Goal: Answer question/provide support

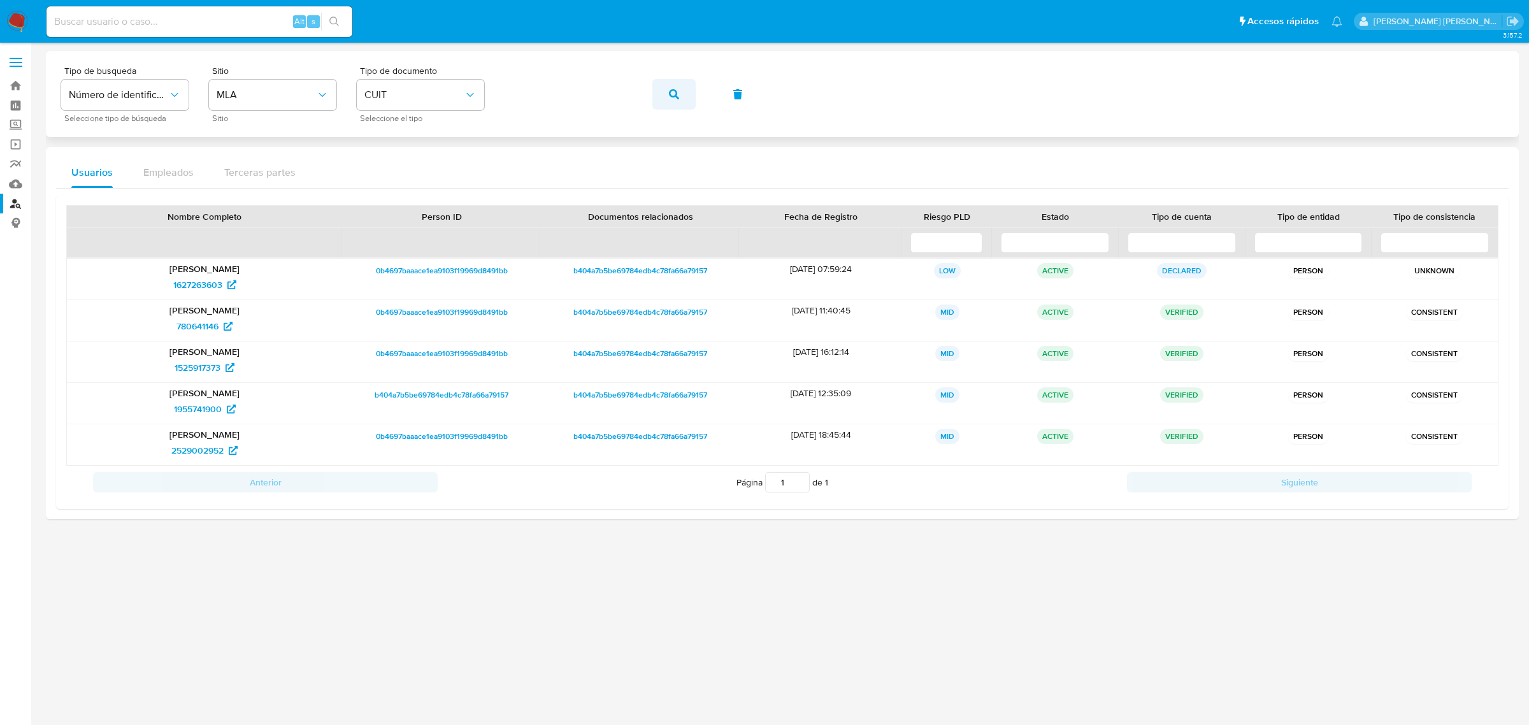
click at [674, 97] on icon "button" at bounding box center [674, 94] width 10 height 10
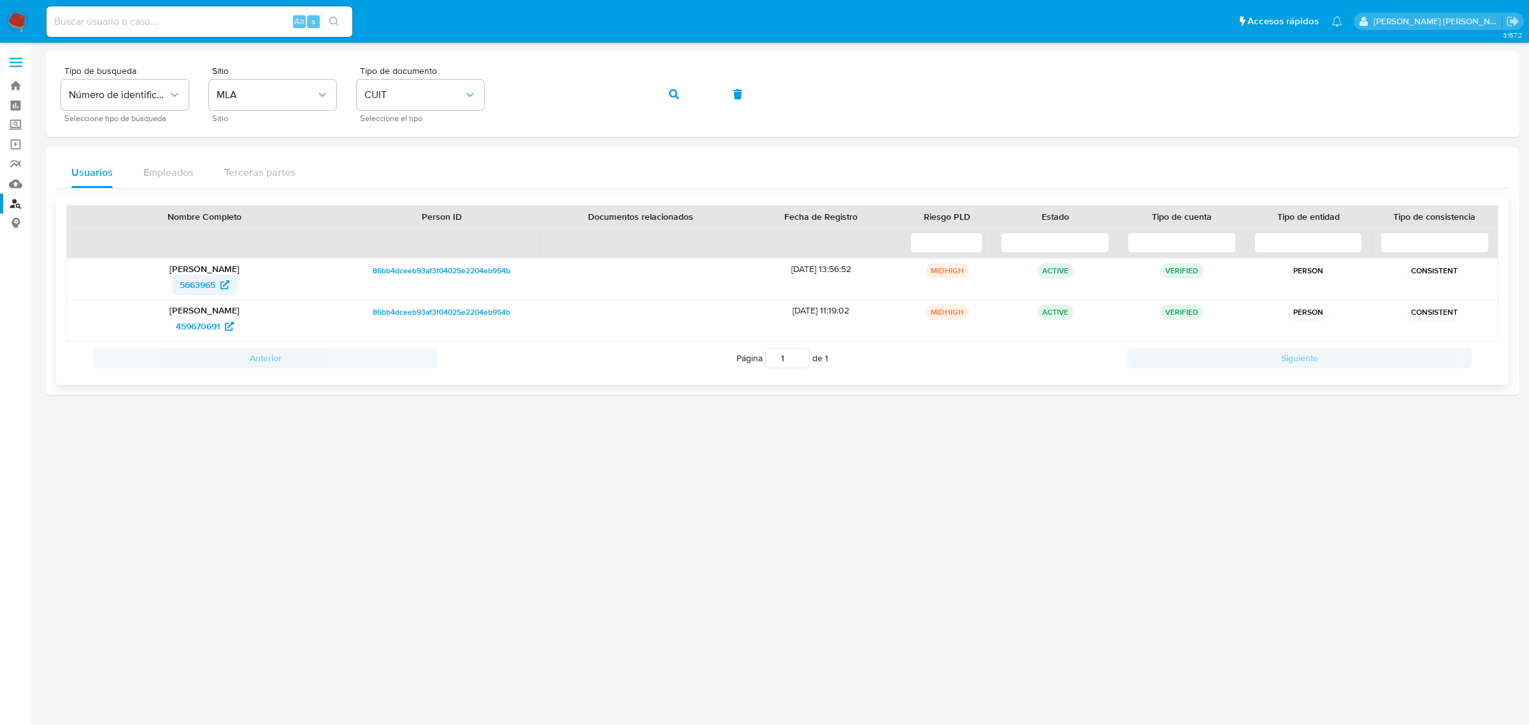
click at [198, 281] on span "5663965" at bounding box center [198, 285] width 36 height 20
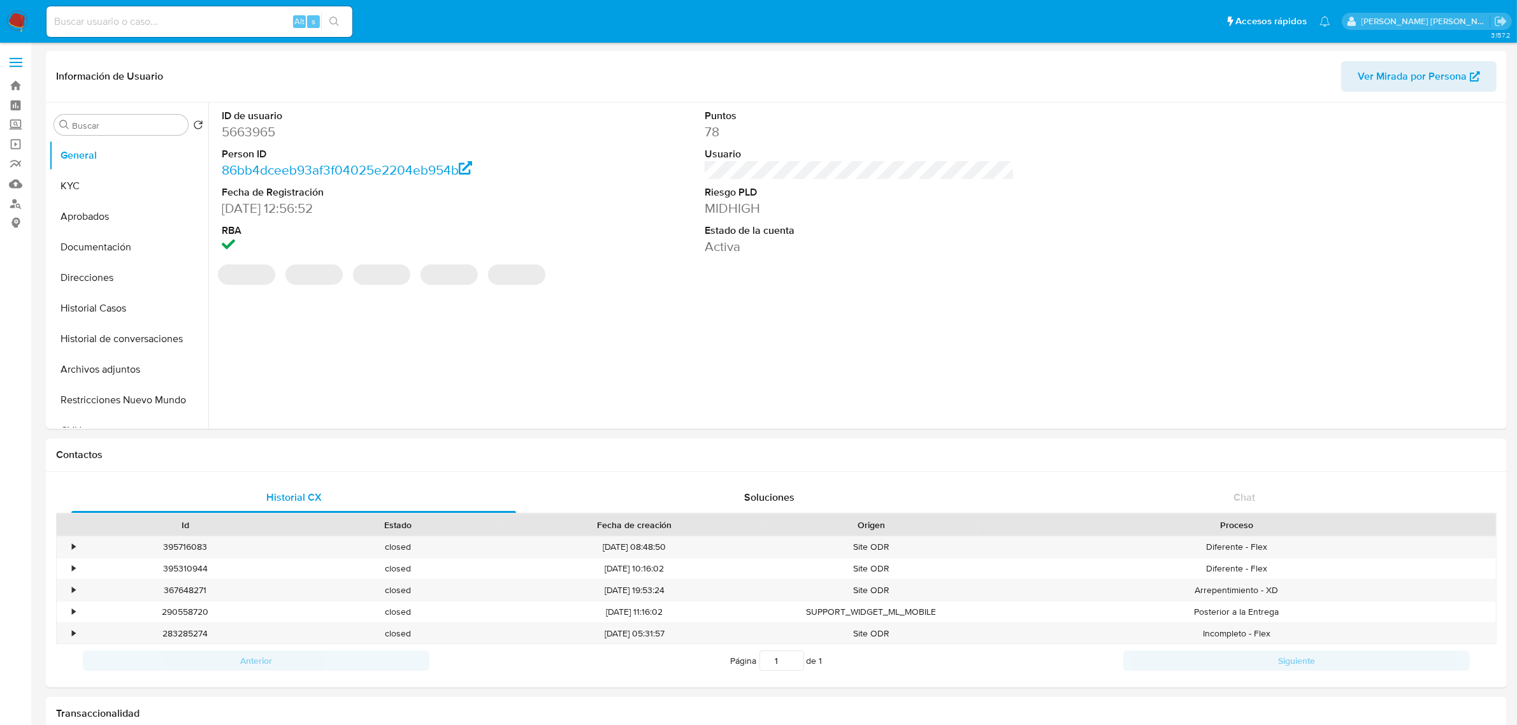
select select "10"
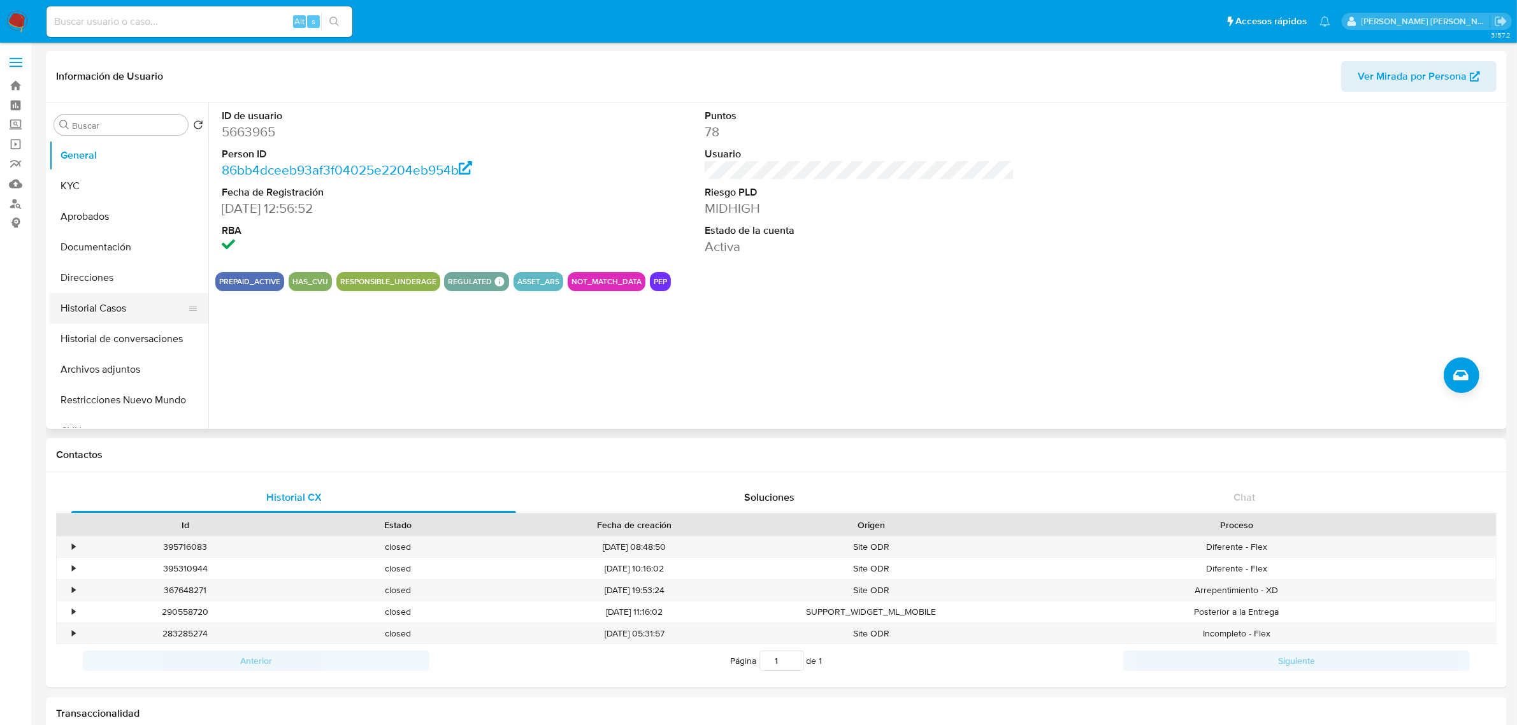
click at [103, 303] on button "Historial Casos" at bounding box center [123, 308] width 149 height 31
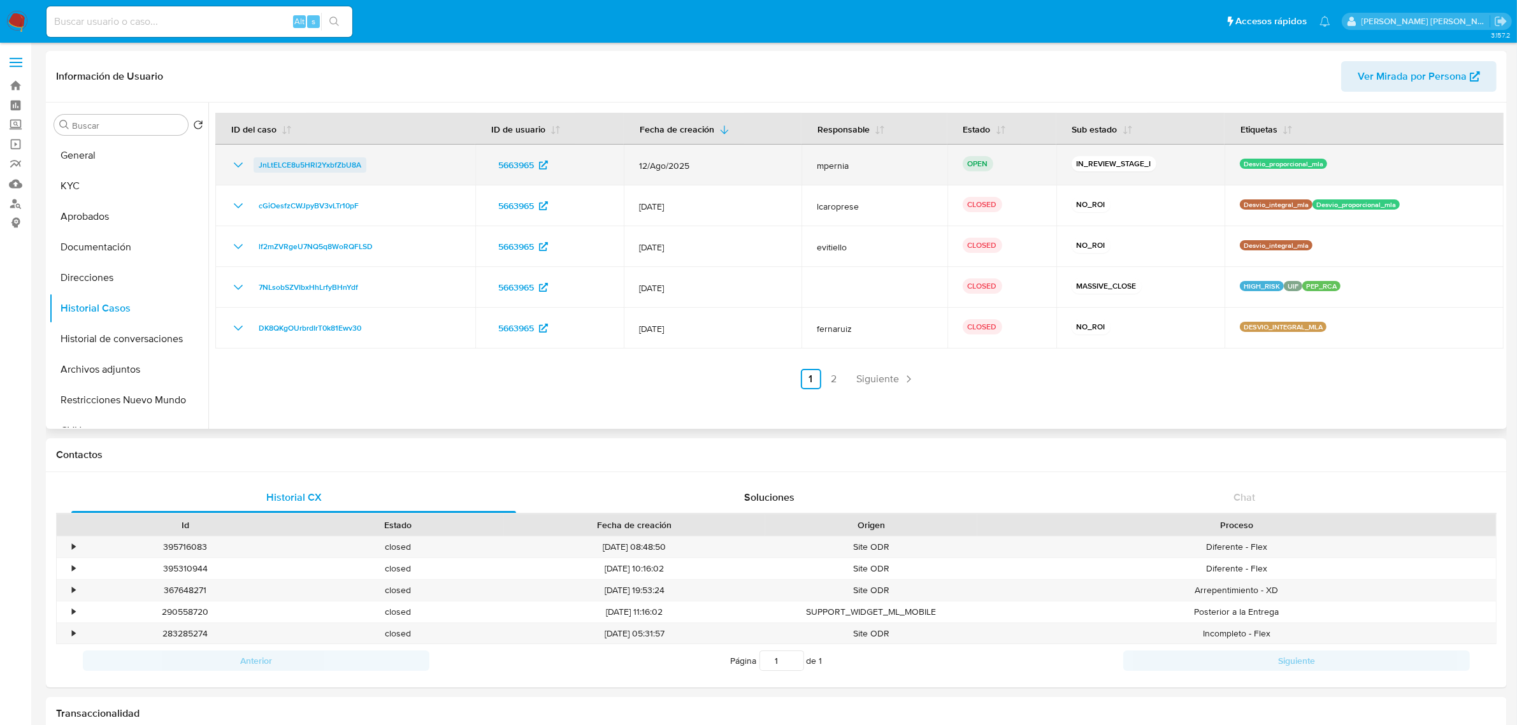
click at [315, 161] on span "JnLtELCE8u5HRl2YxbfZbU8A" at bounding box center [310, 164] width 103 height 15
click at [301, 160] on span "JnLtELCE8u5HRl2YxbfZbU8A" at bounding box center [310, 164] width 103 height 15
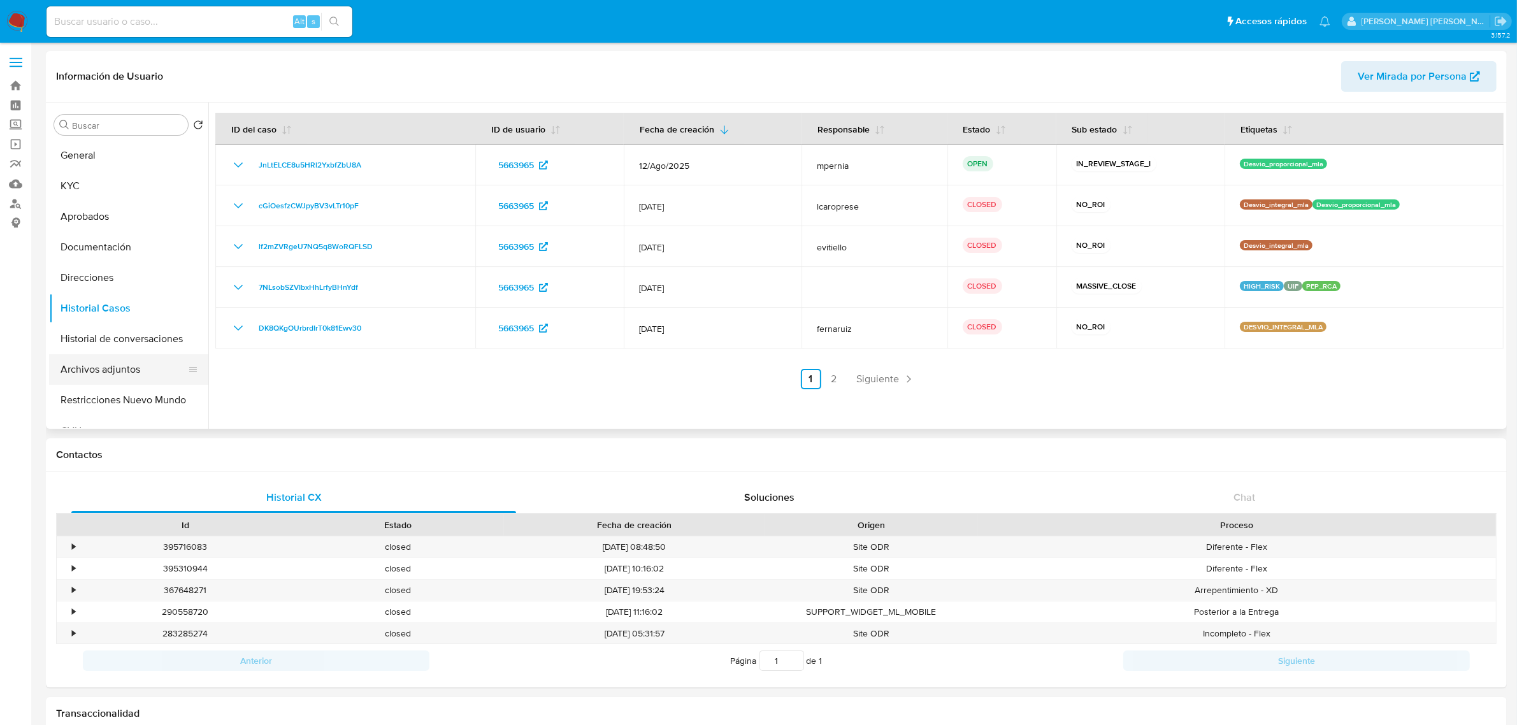
click at [110, 368] on button "Archivos adjuntos" at bounding box center [123, 369] width 149 height 31
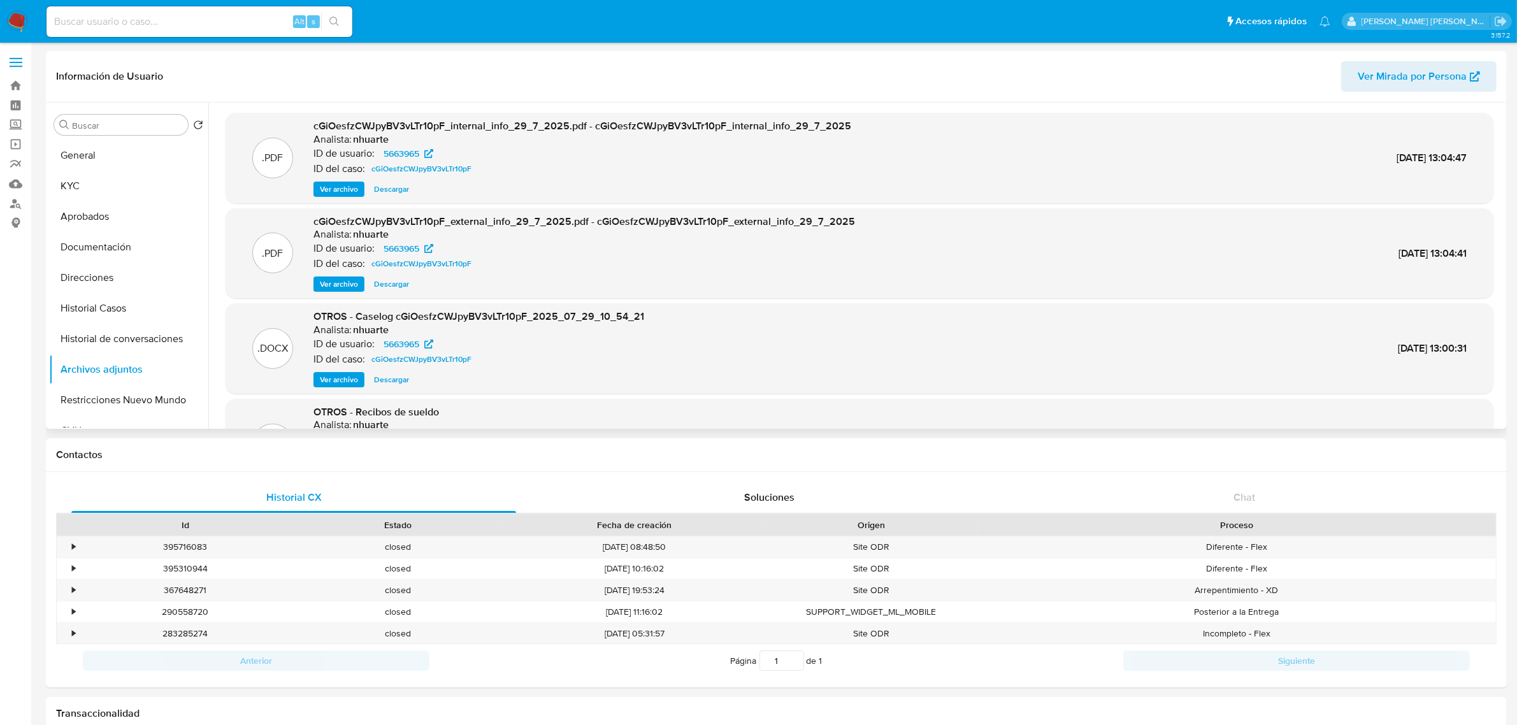
click at [342, 376] on span "Ver archivo" at bounding box center [339, 379] width 38 height 13
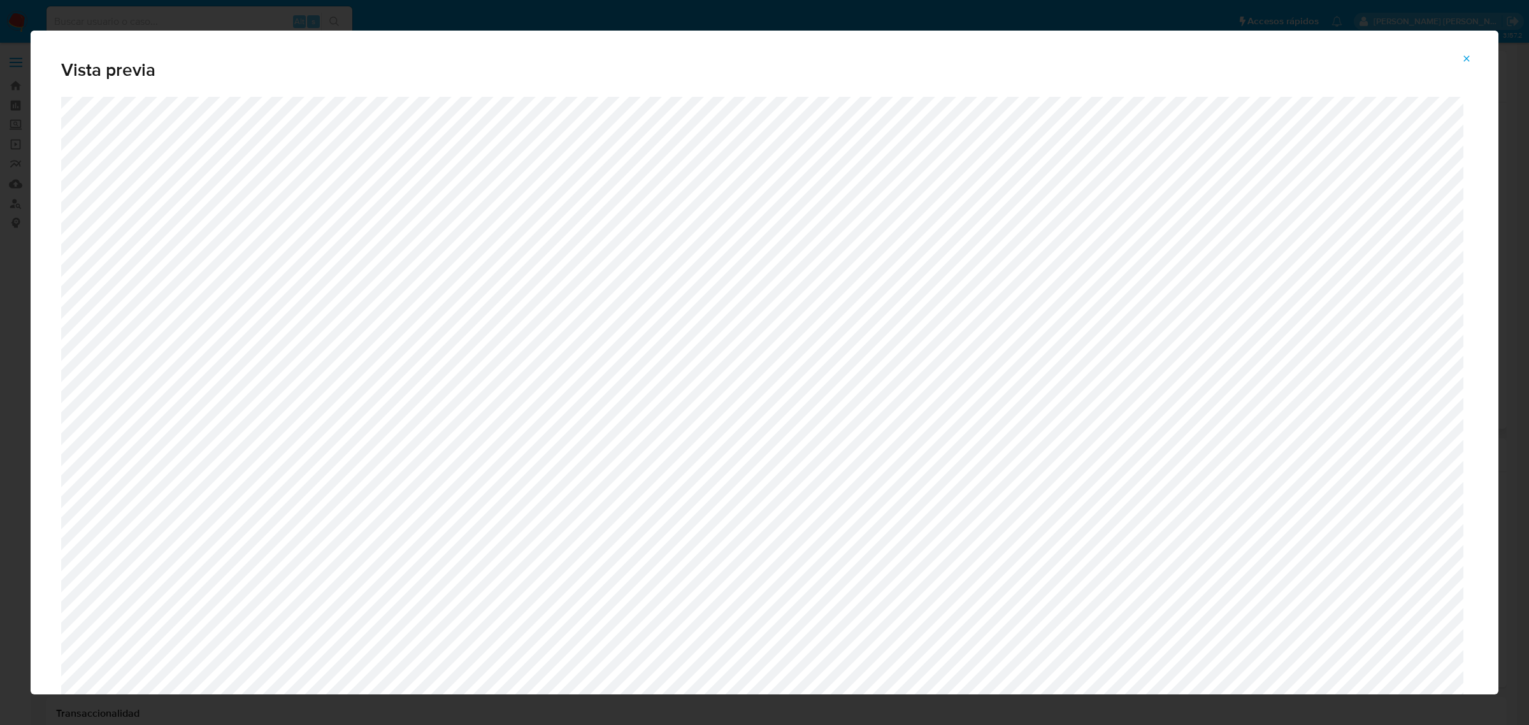
click at [1463, 59] on icon "Attachment preview" at bounding box center [1467, 59] width 10 height 10
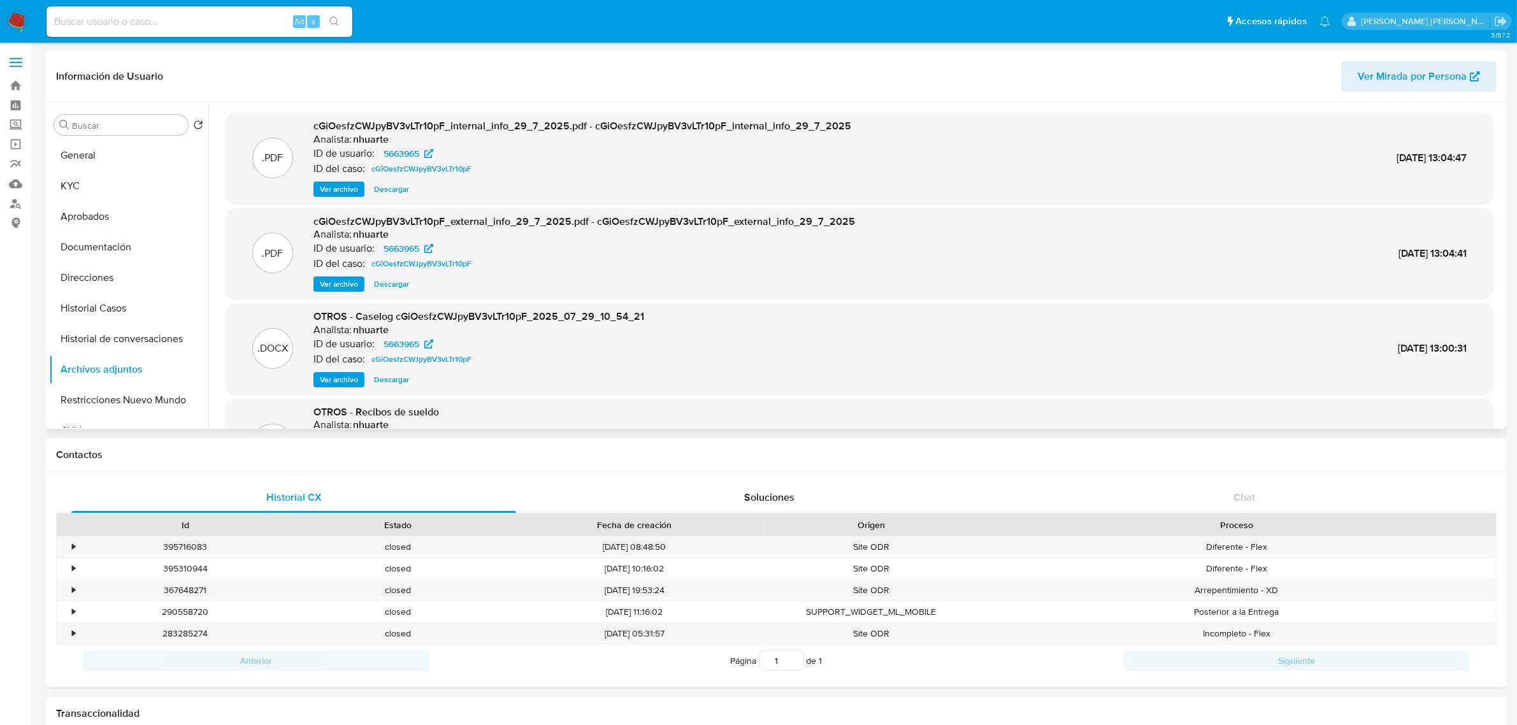
click at [341, 381] on span "Ver archivo" at bounding box center [339, 379] width 38 height 13
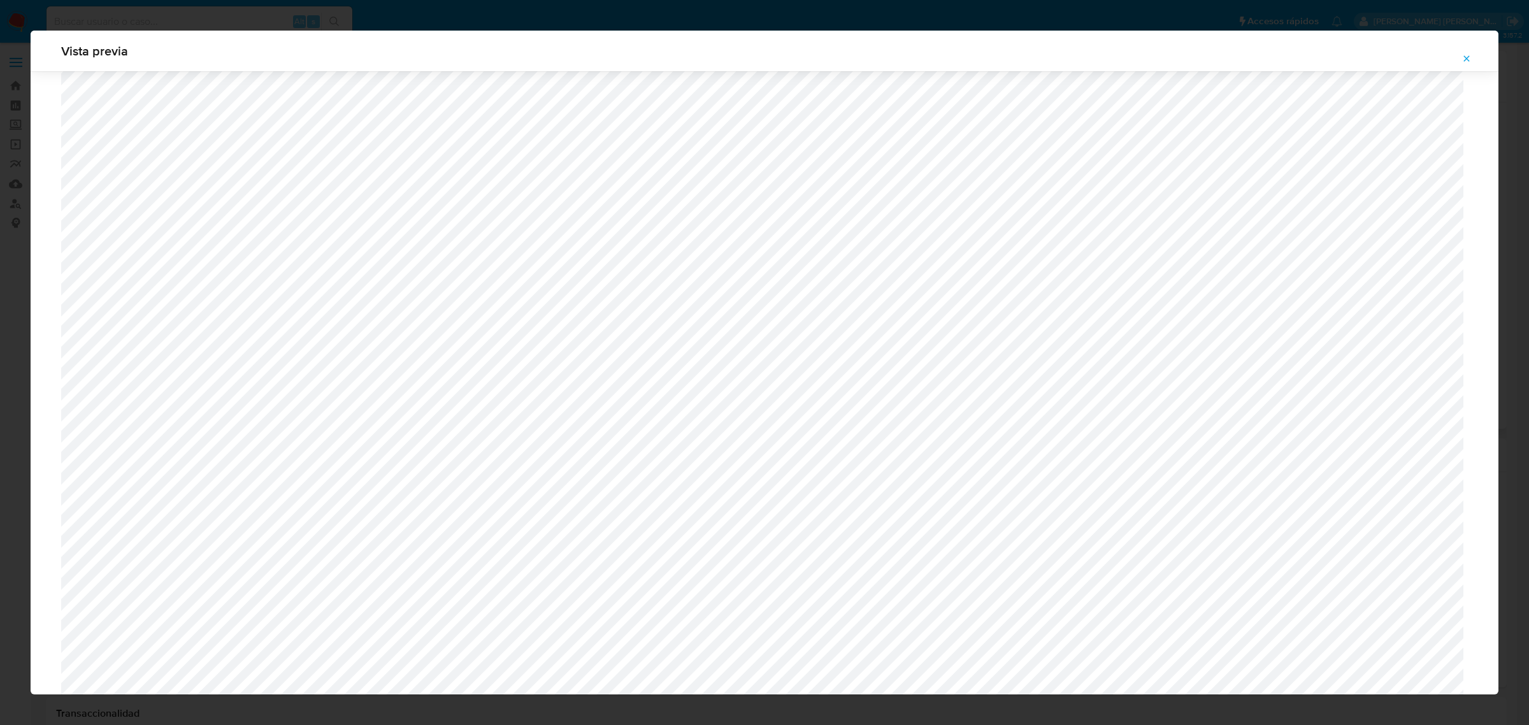
scroll to position [749, 0]
click at [1472, 59] on icon "Attachment preview" at bounding box center [1467, 59] width 10 height 10
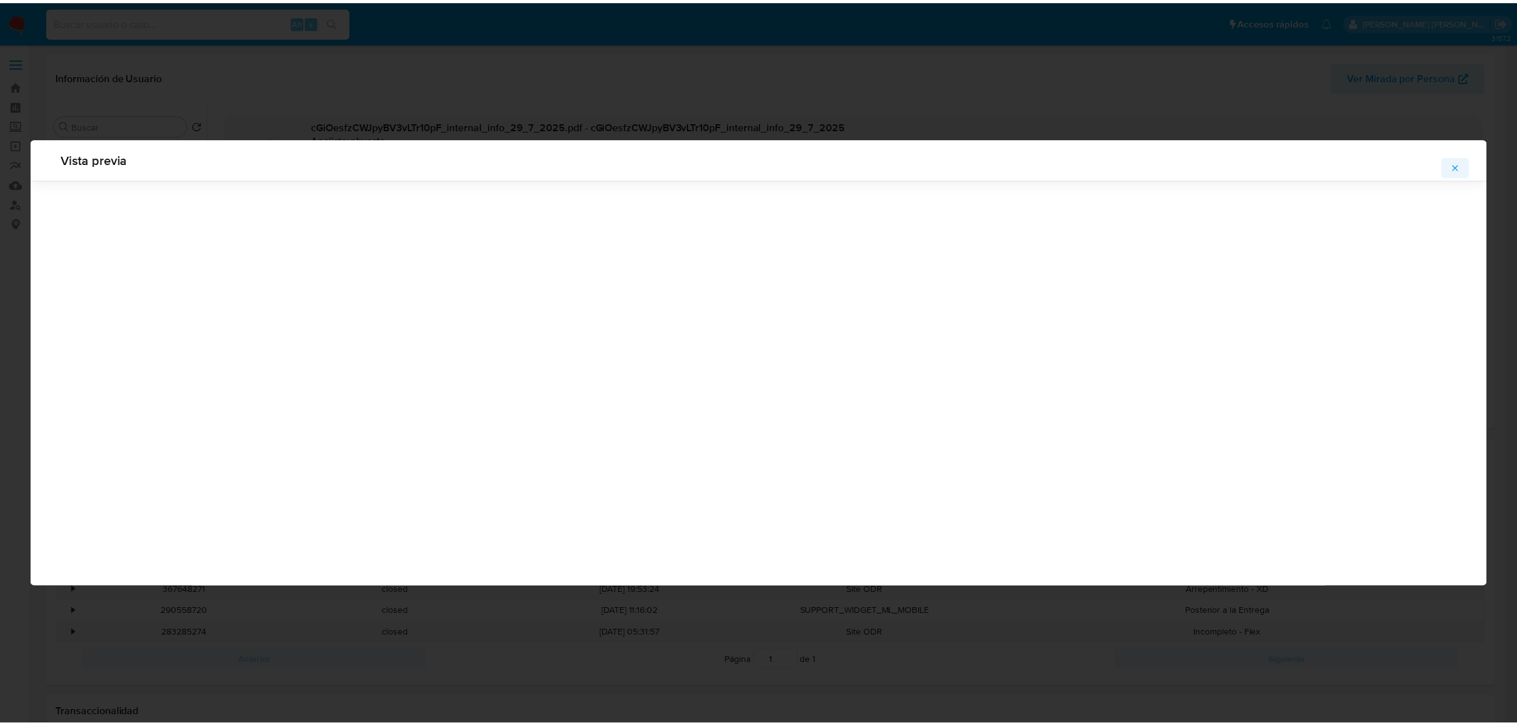
scroll to position [0, 0]
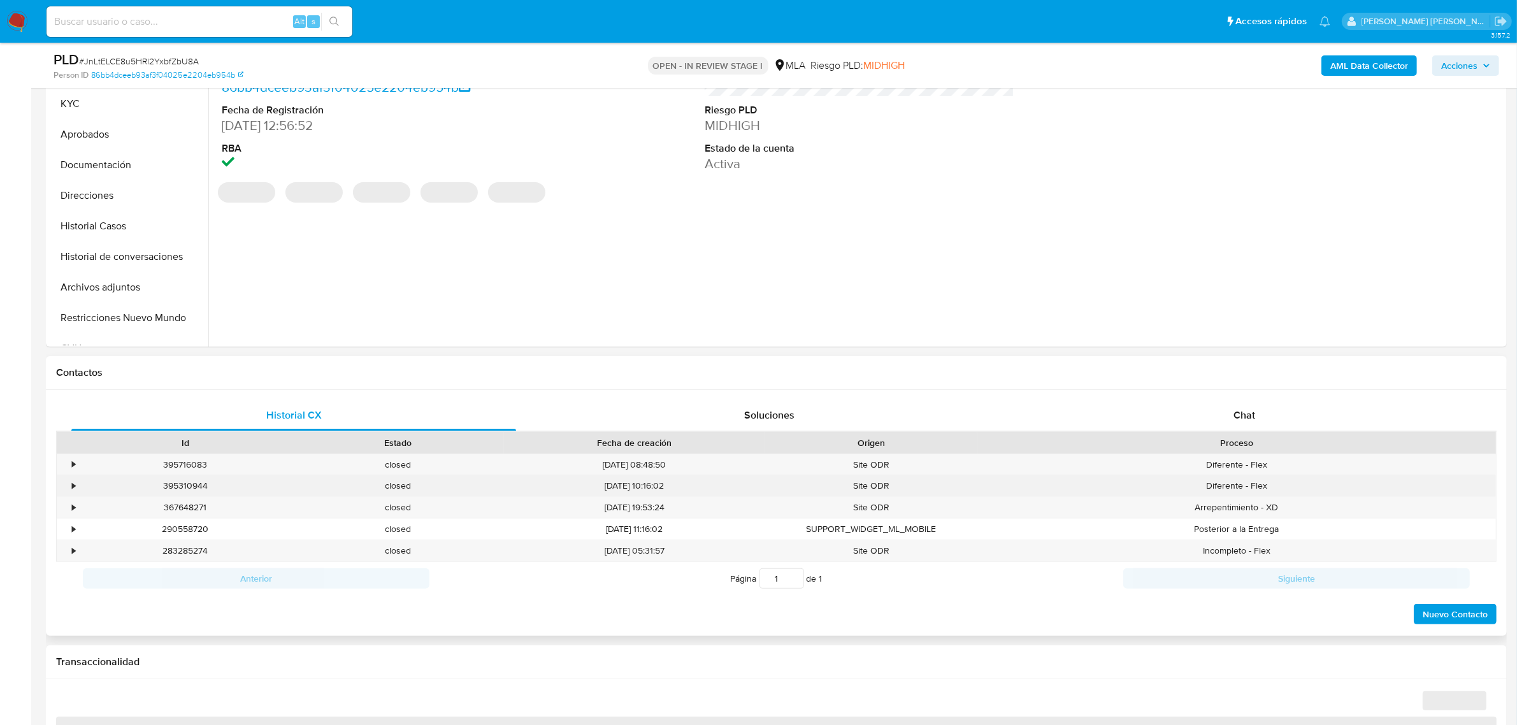
scroll to position [319, 0]
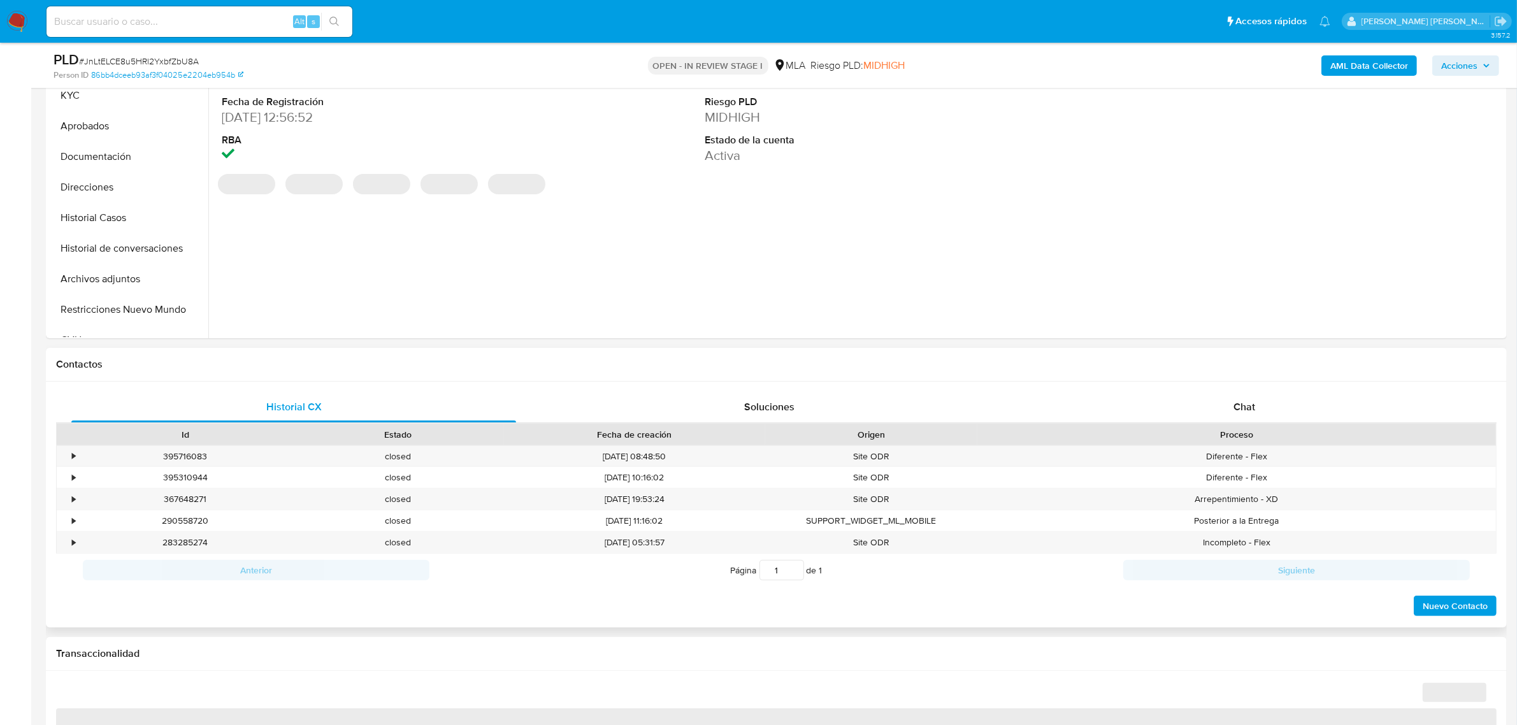
select select "10"
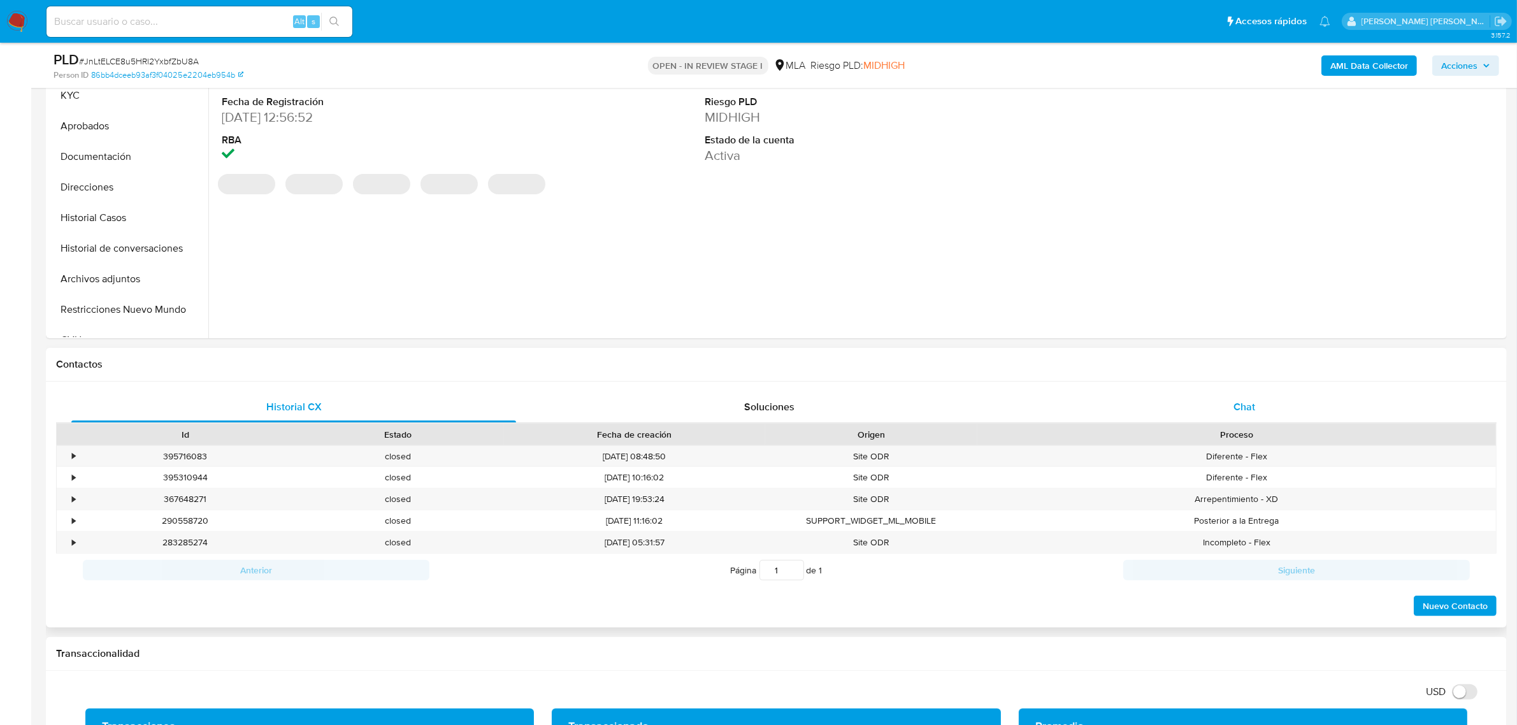
click at [1230, 411] on div "Chat" at bounding box center [1244, 407] width 445 height 31
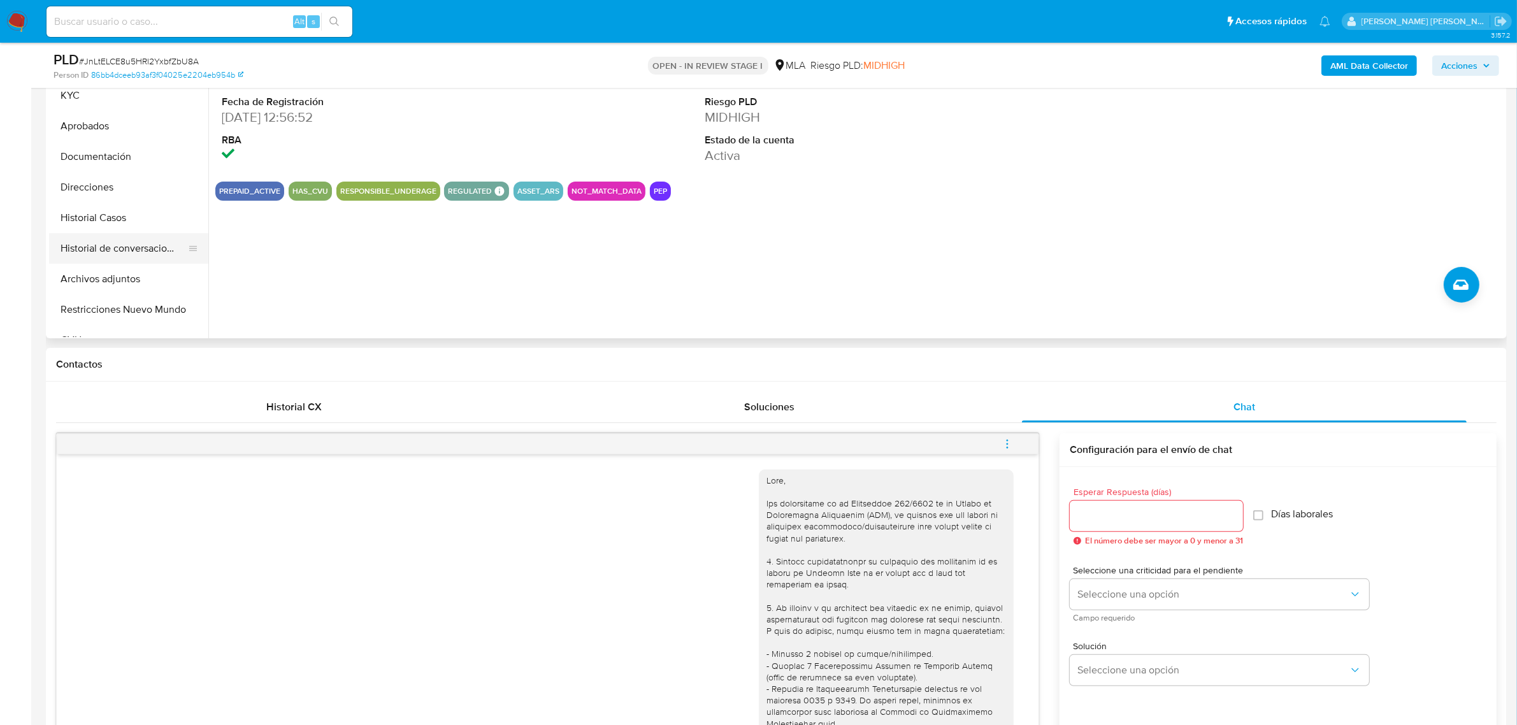
click at [113, 252] on button "Historial de conversaciones" at bounding box center [123, 248] width 149 height 31
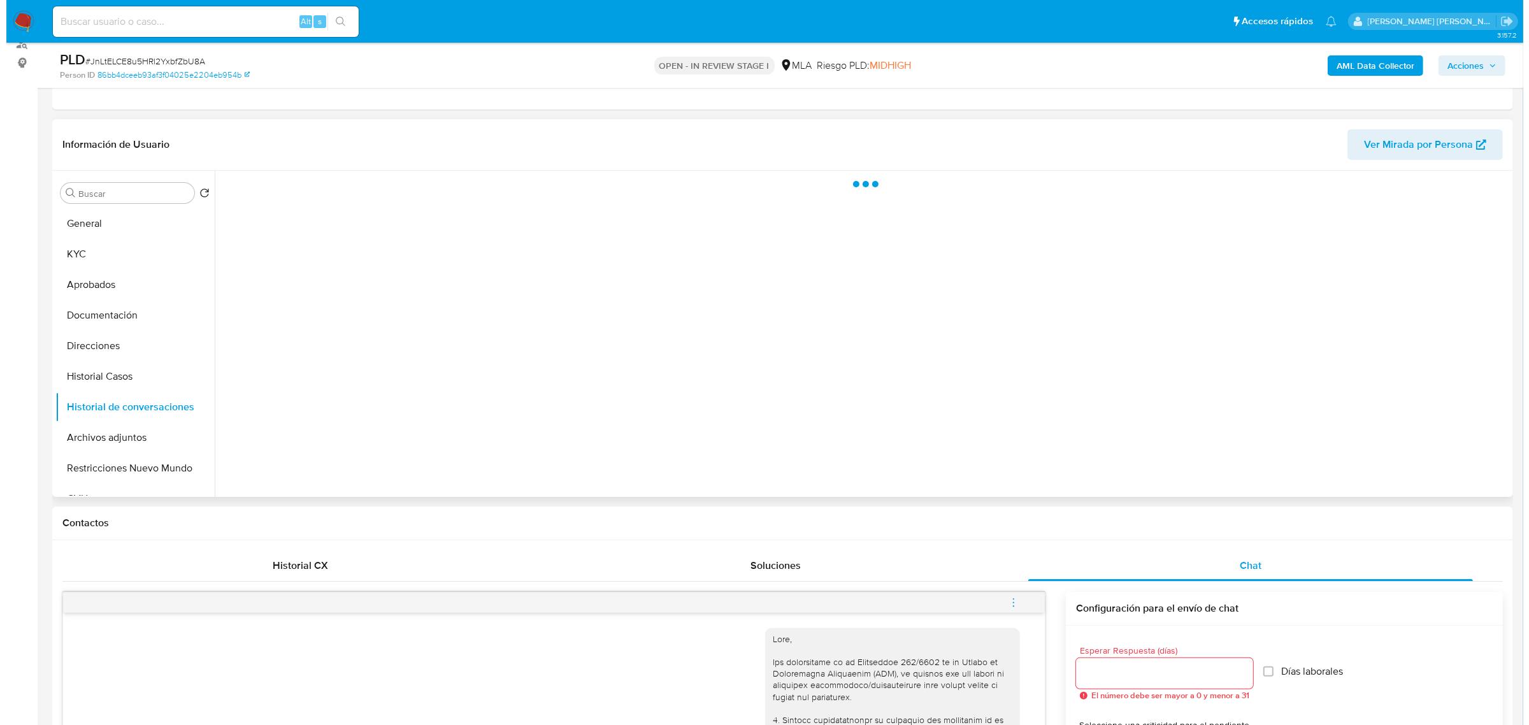
scroll to position [159, 0]
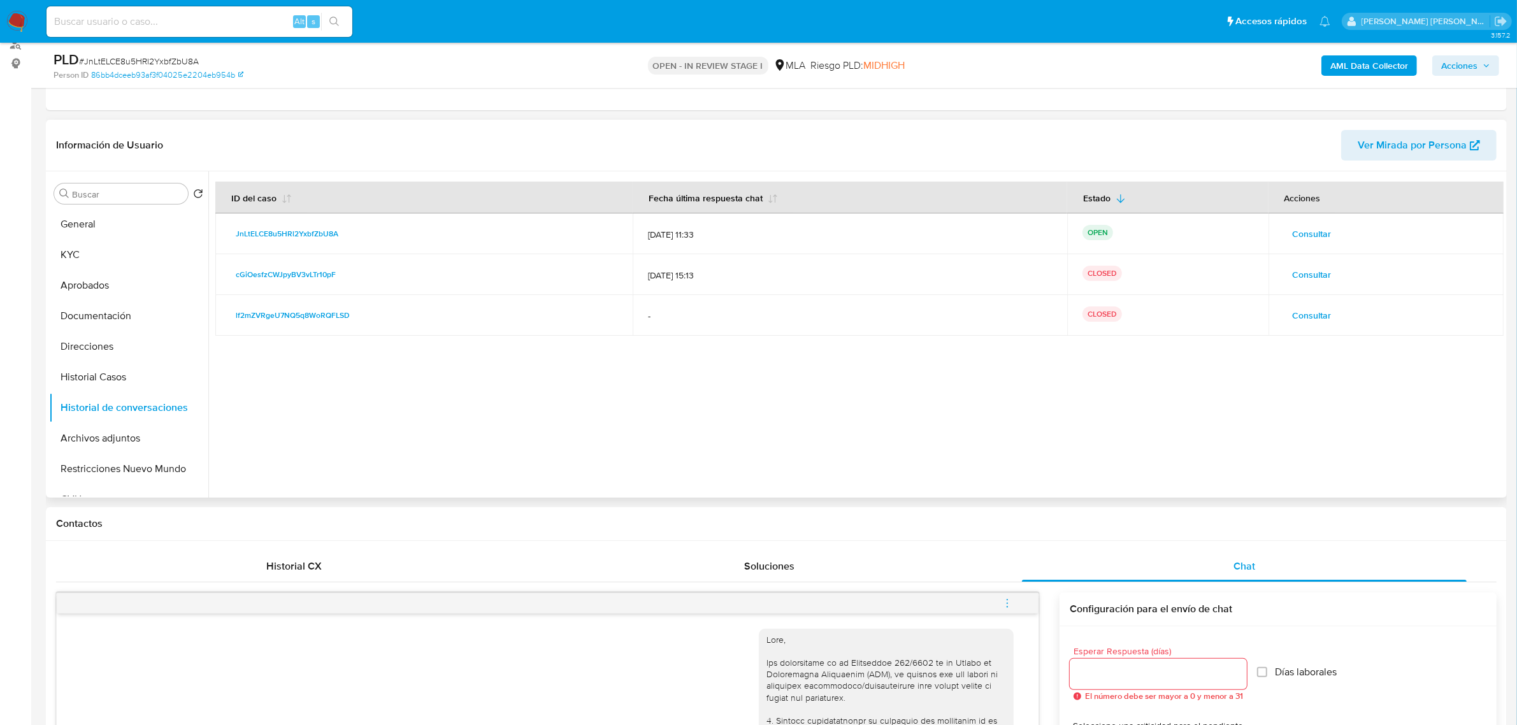
click at [1311, 276] on span "Consultar" at bounding box center [1312, 275] width 39 height 18
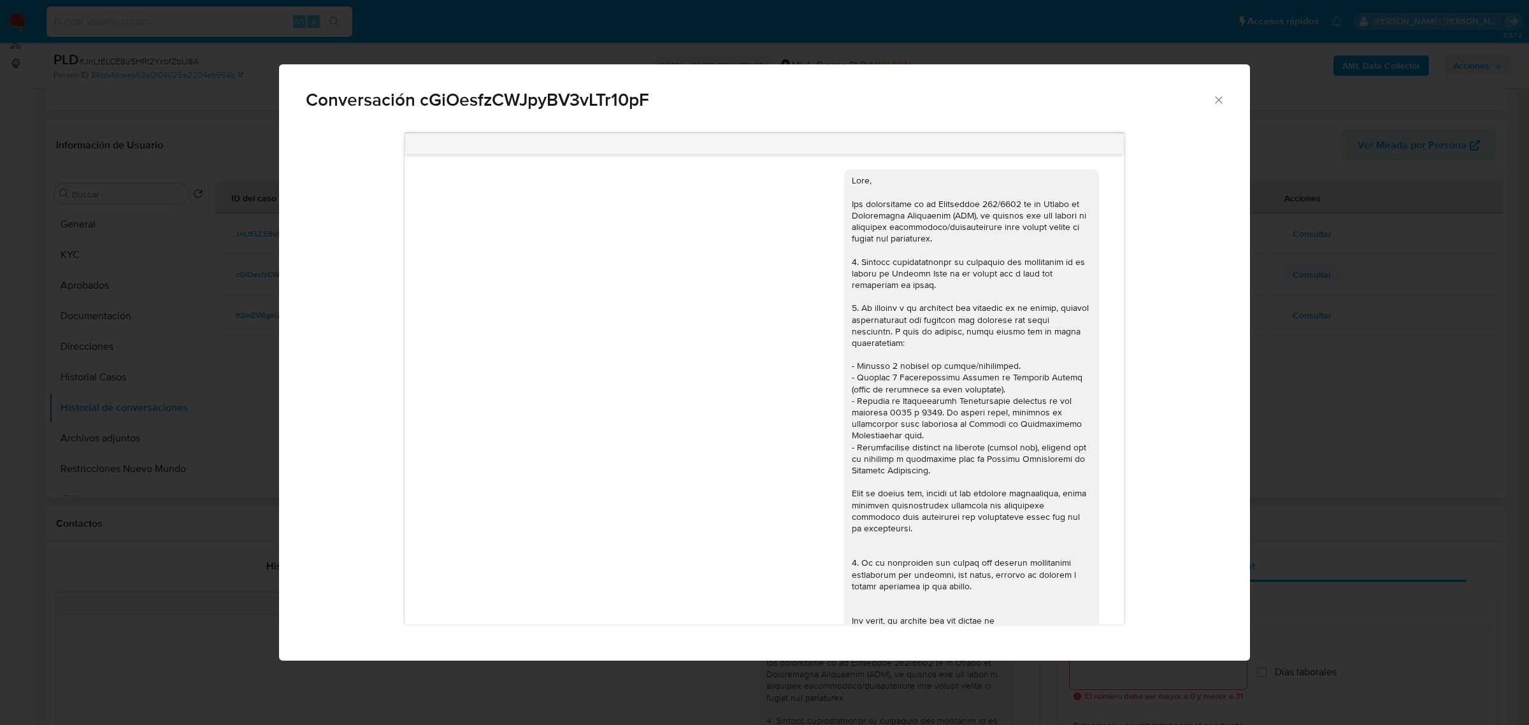
scroll to position [740, 0]
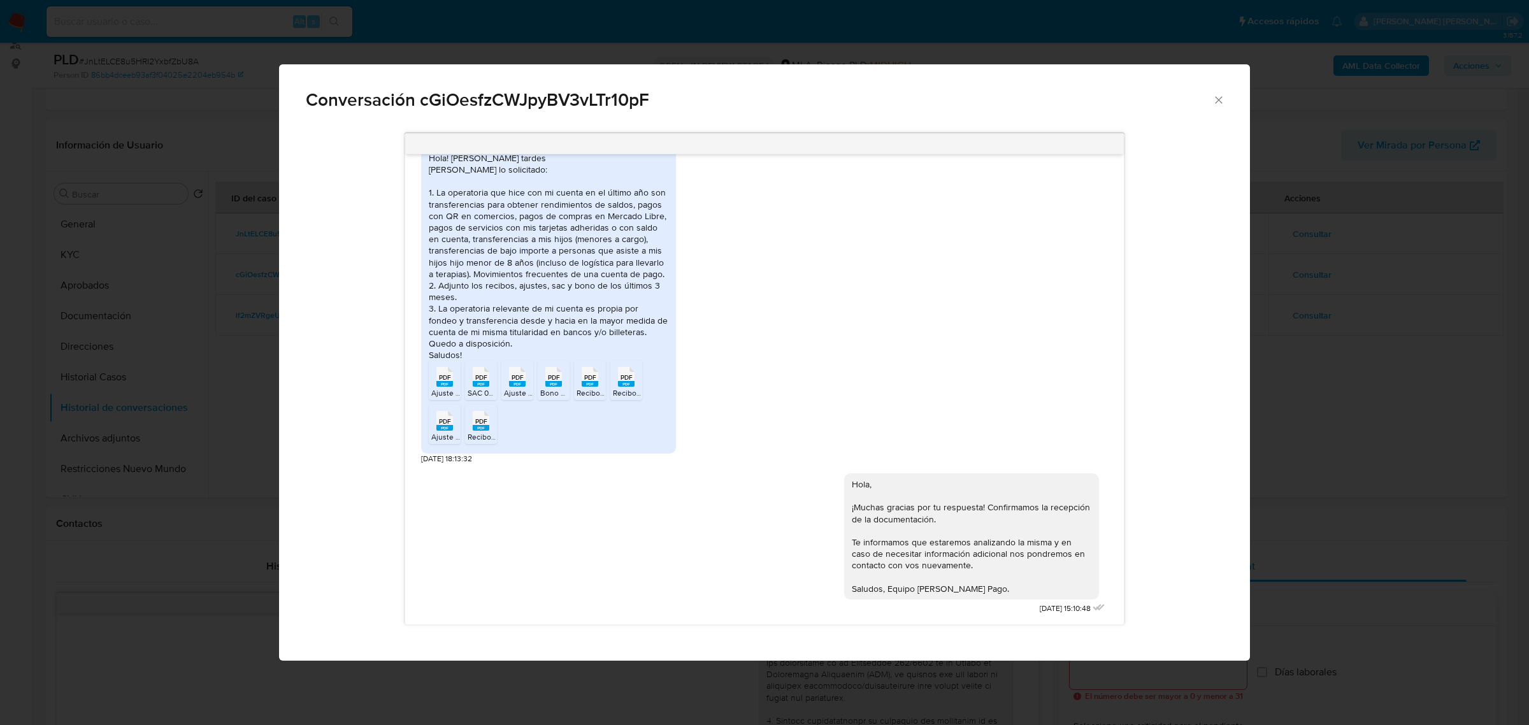
click at [1215, 99] on icon "Cerrar" at bounding box center [1219, 100] width 13 height 13
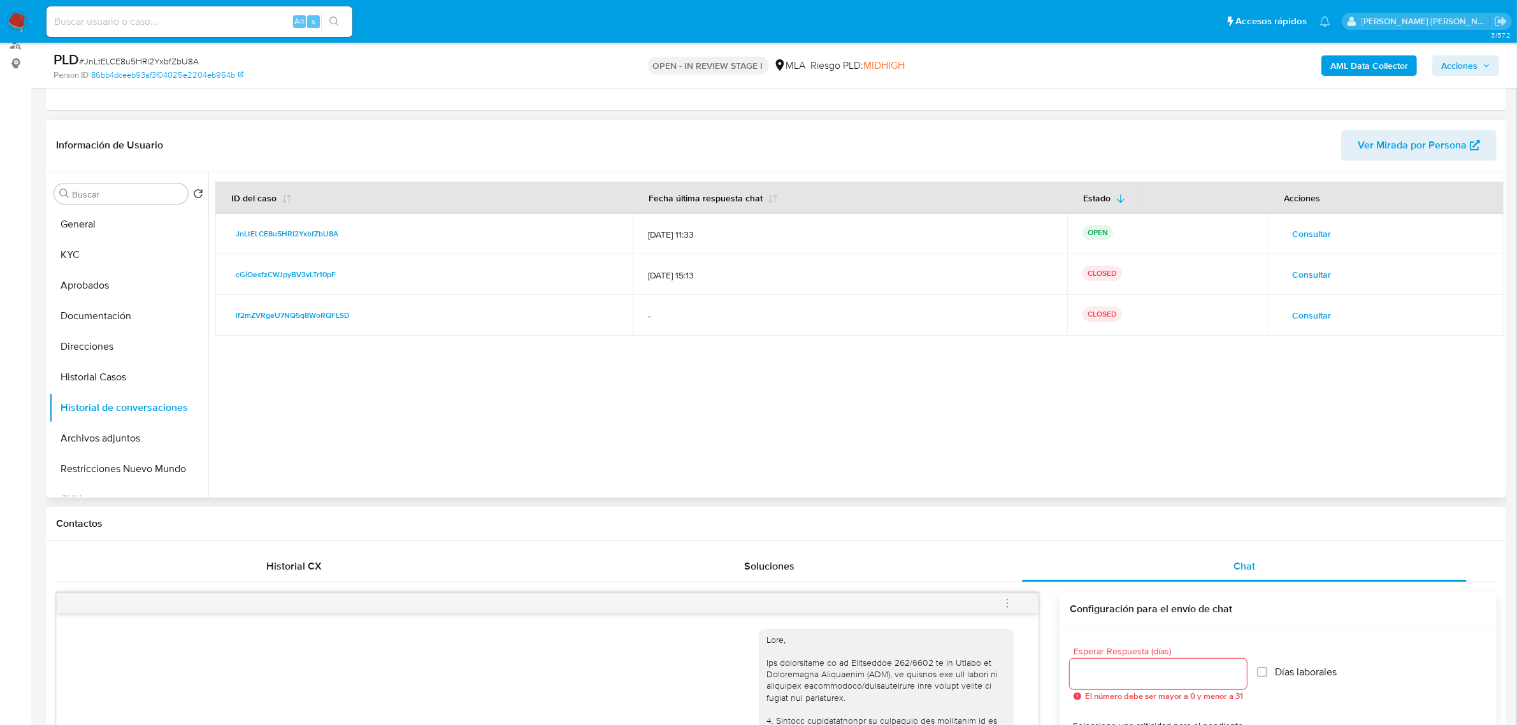
click at [1313, 316] on span "Consultar" at bounding box center [1312, 316] width 39 height 18
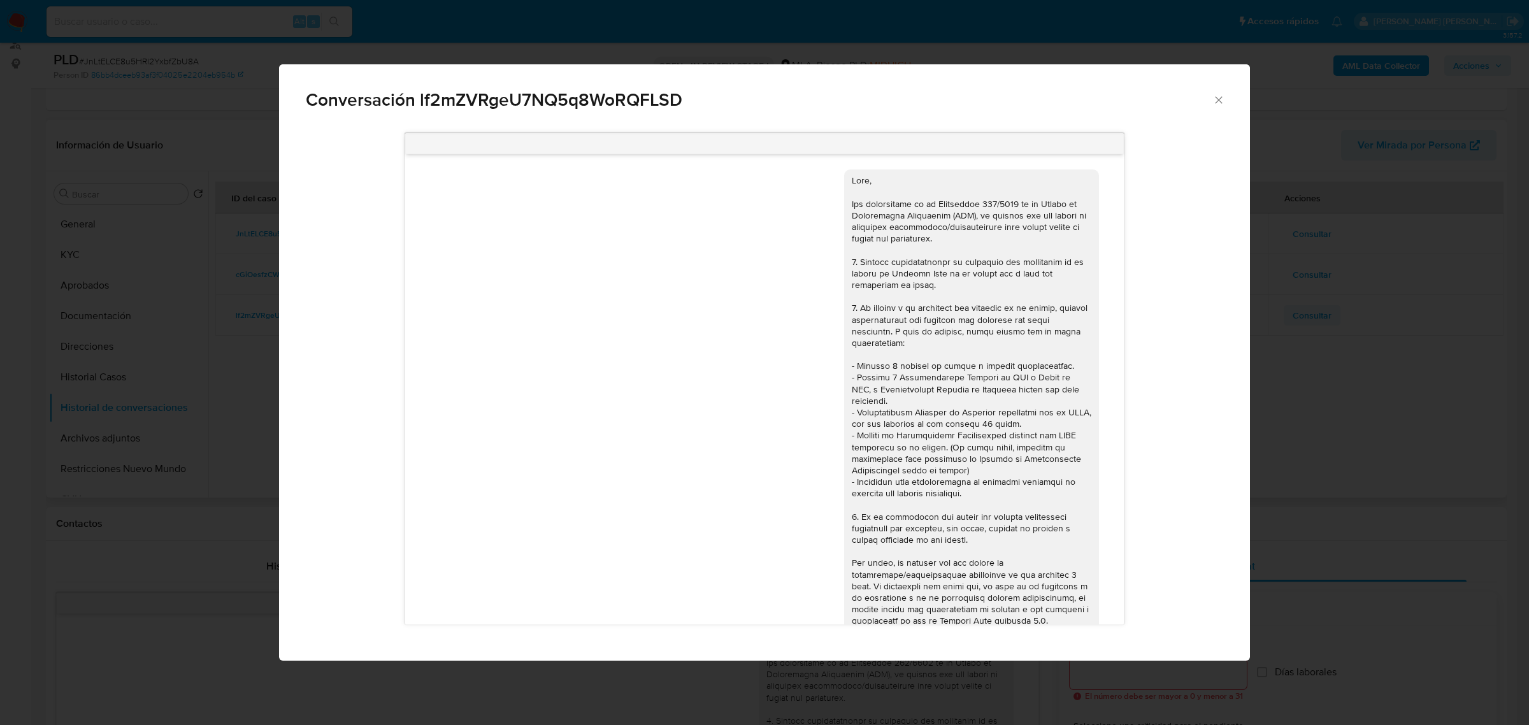
scroll to position [593, 0]
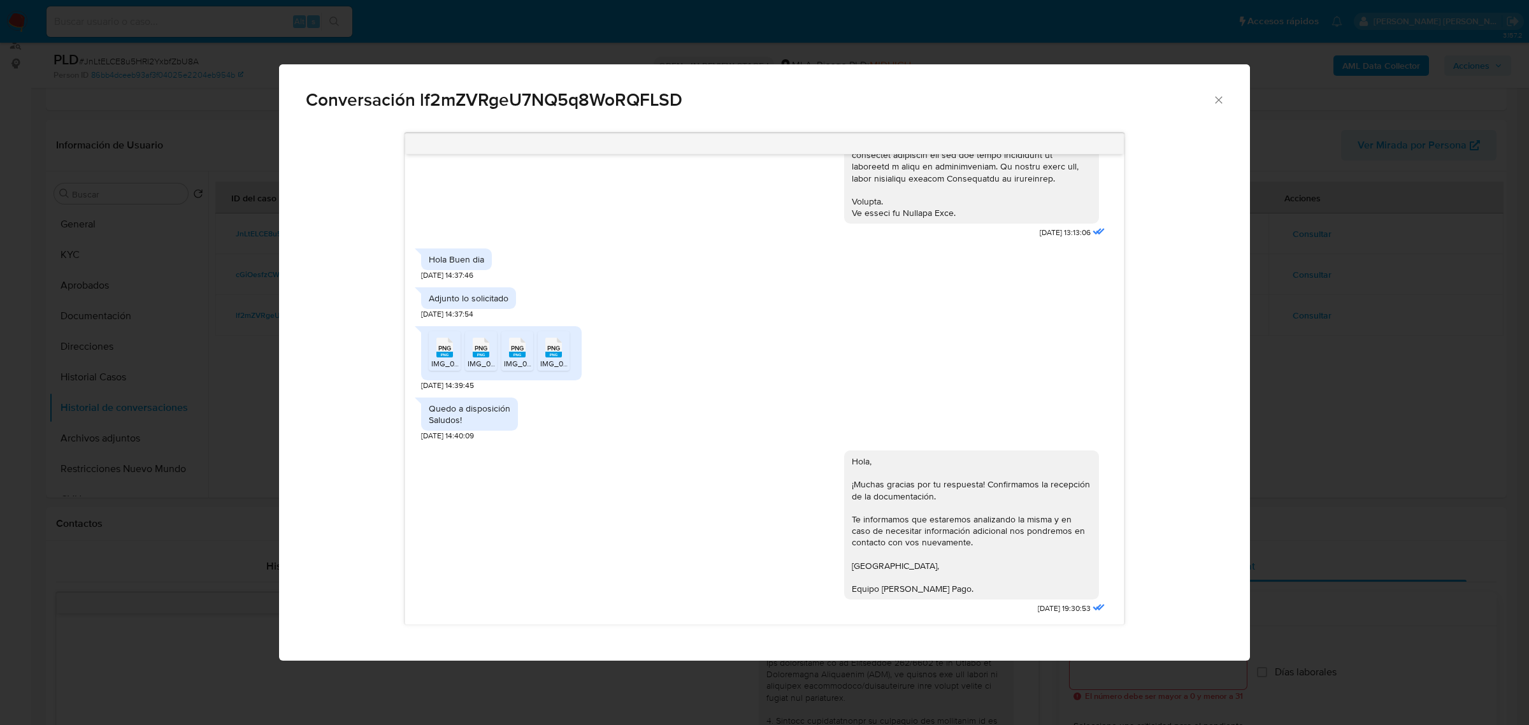
click at [1217, 99] on icon "Cerrar" at bounding box center [1219, 100] width 13 height 13
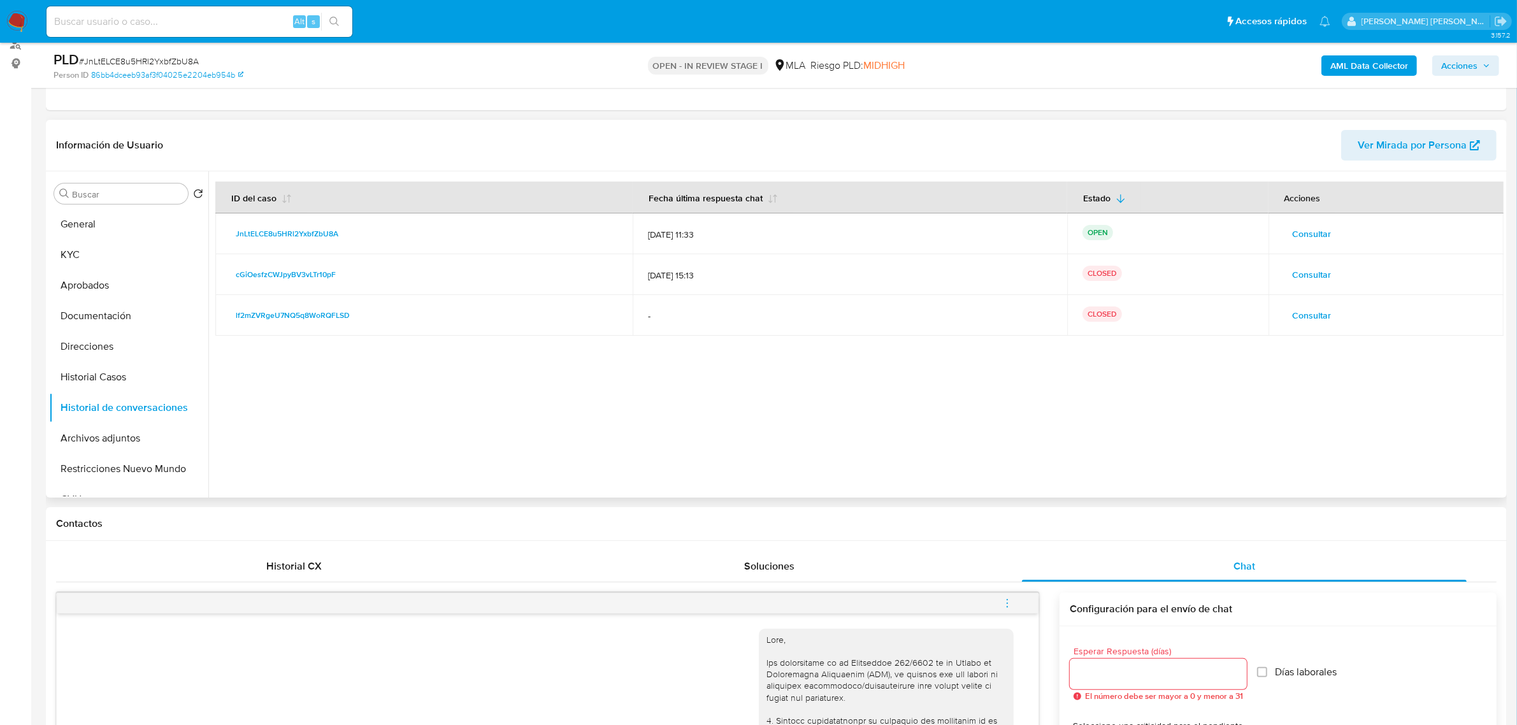
click at [1319, 317] on span "Consultar" at bounding box center [1312, 316] width 39 height 18
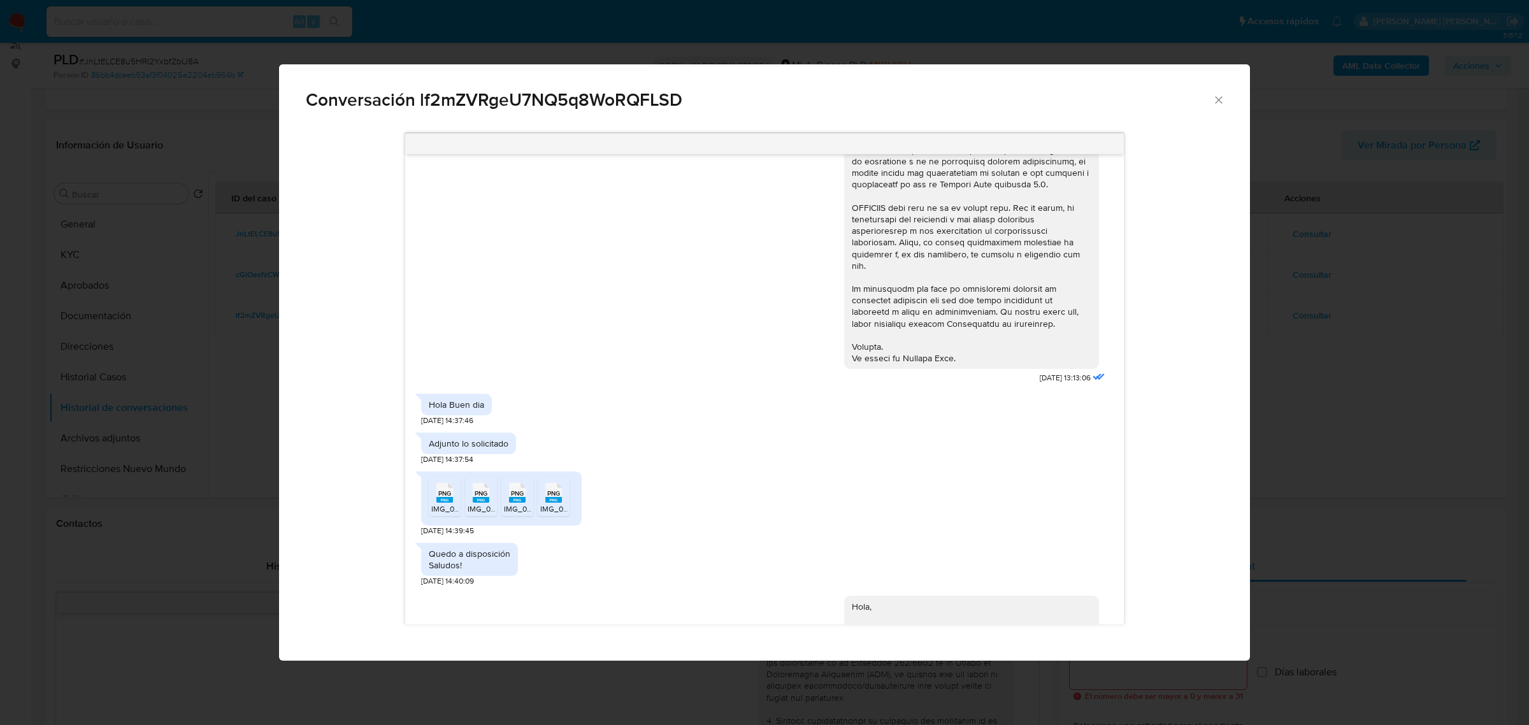
scroll to position [433, 0]
click at [1214, 99] on icon "Cerrar" at bounding box center [1219, 100] width 13 height 13
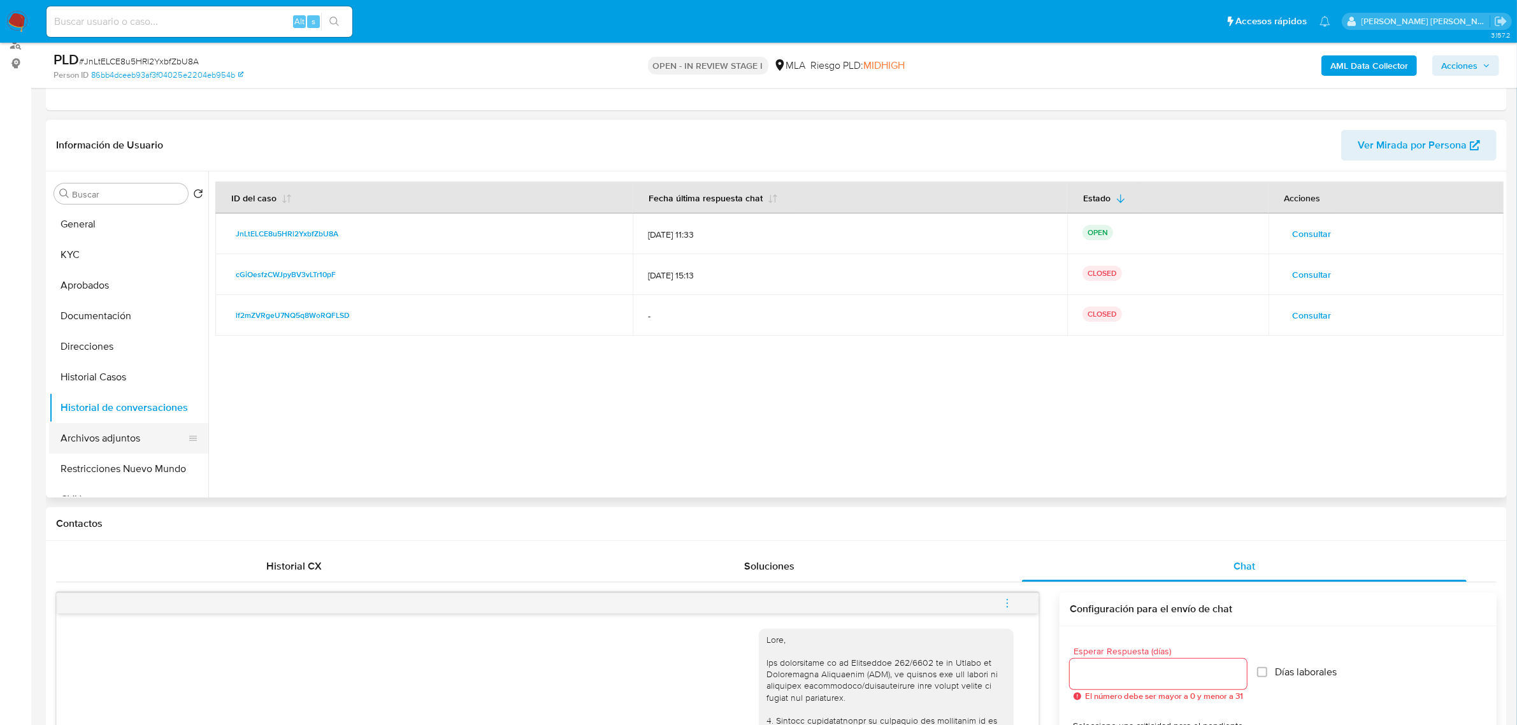
click at [90, 433] on button "Archivos adjuntos" at bounding box center [123, 438] width 149 height 31
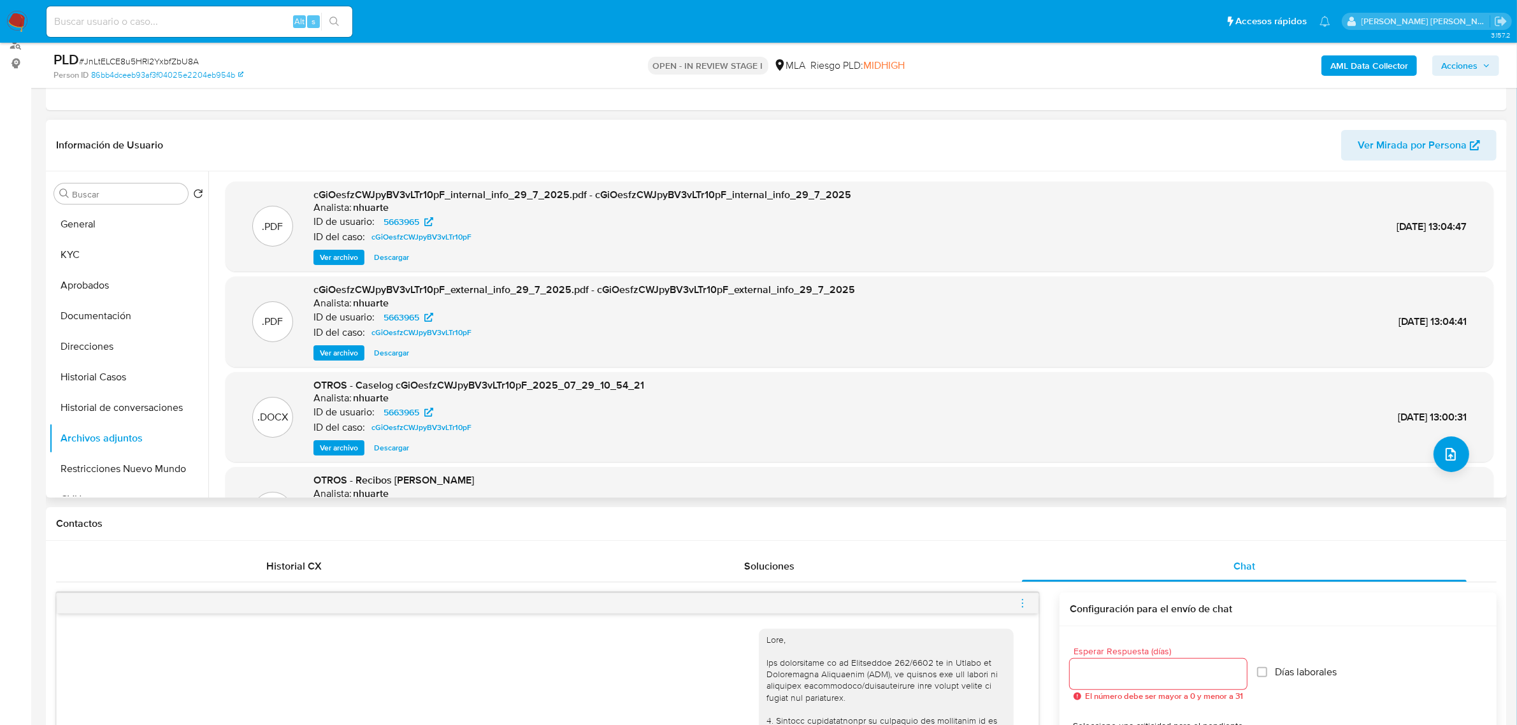
click at [348, 450] on span "Ver archivo" at bounding box center [339, 448] width 38 height 13
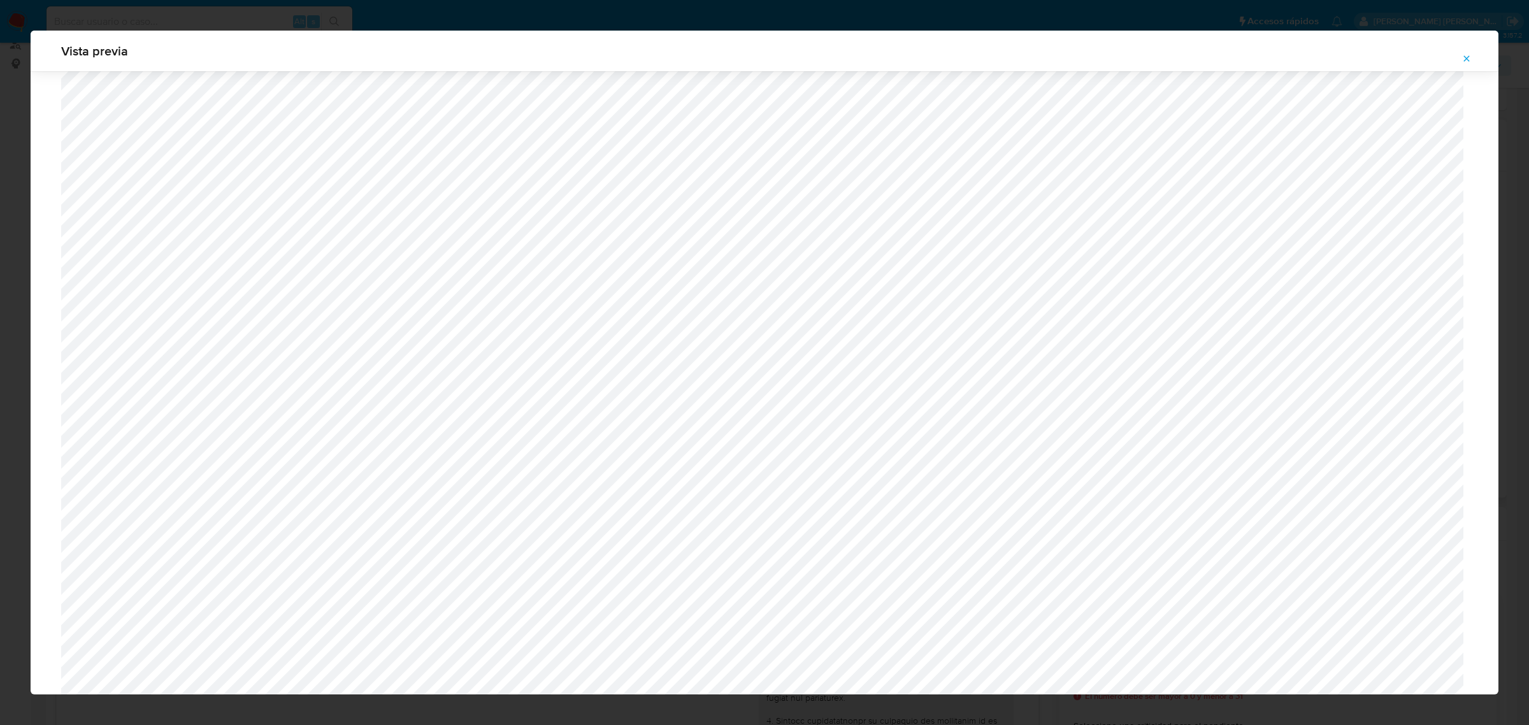
scroll to position [612, 0]
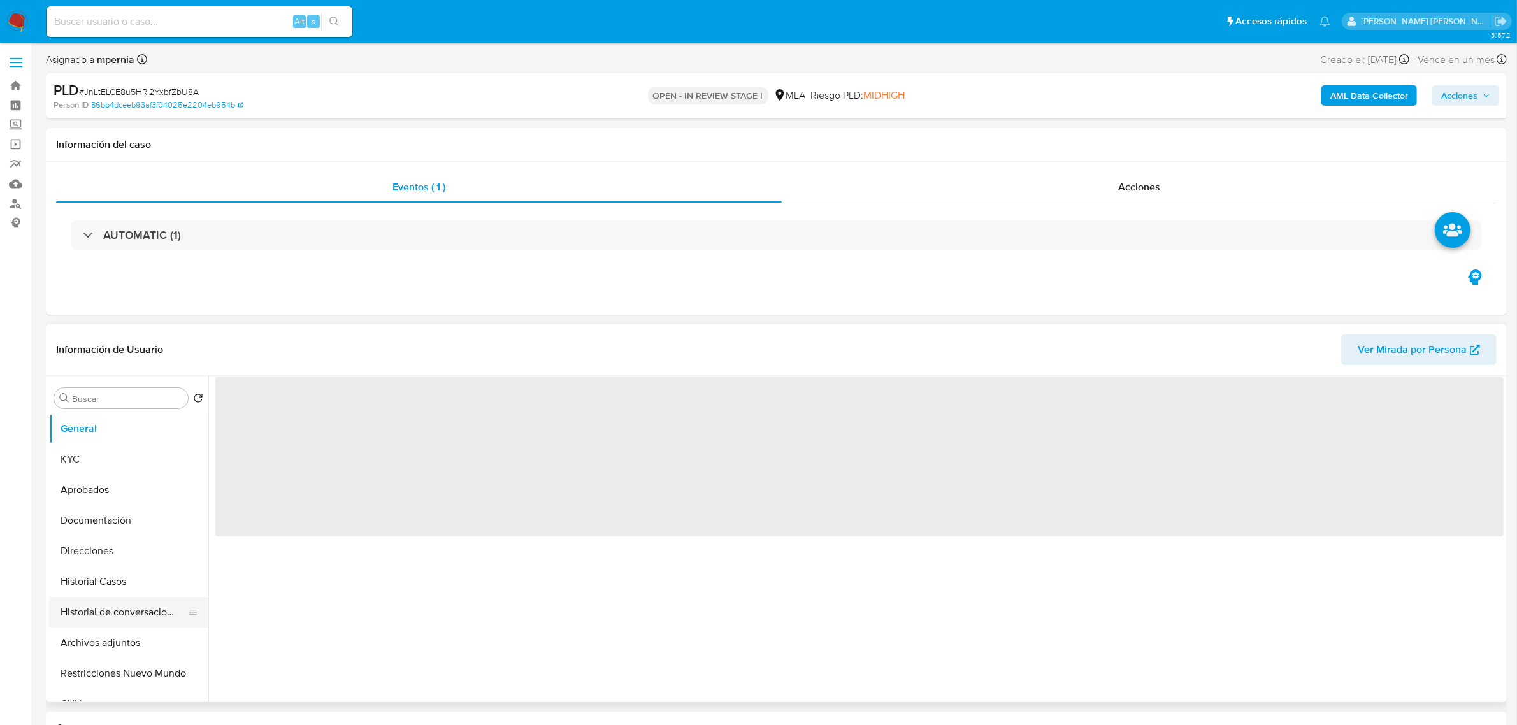
scroll to position [80, 0]
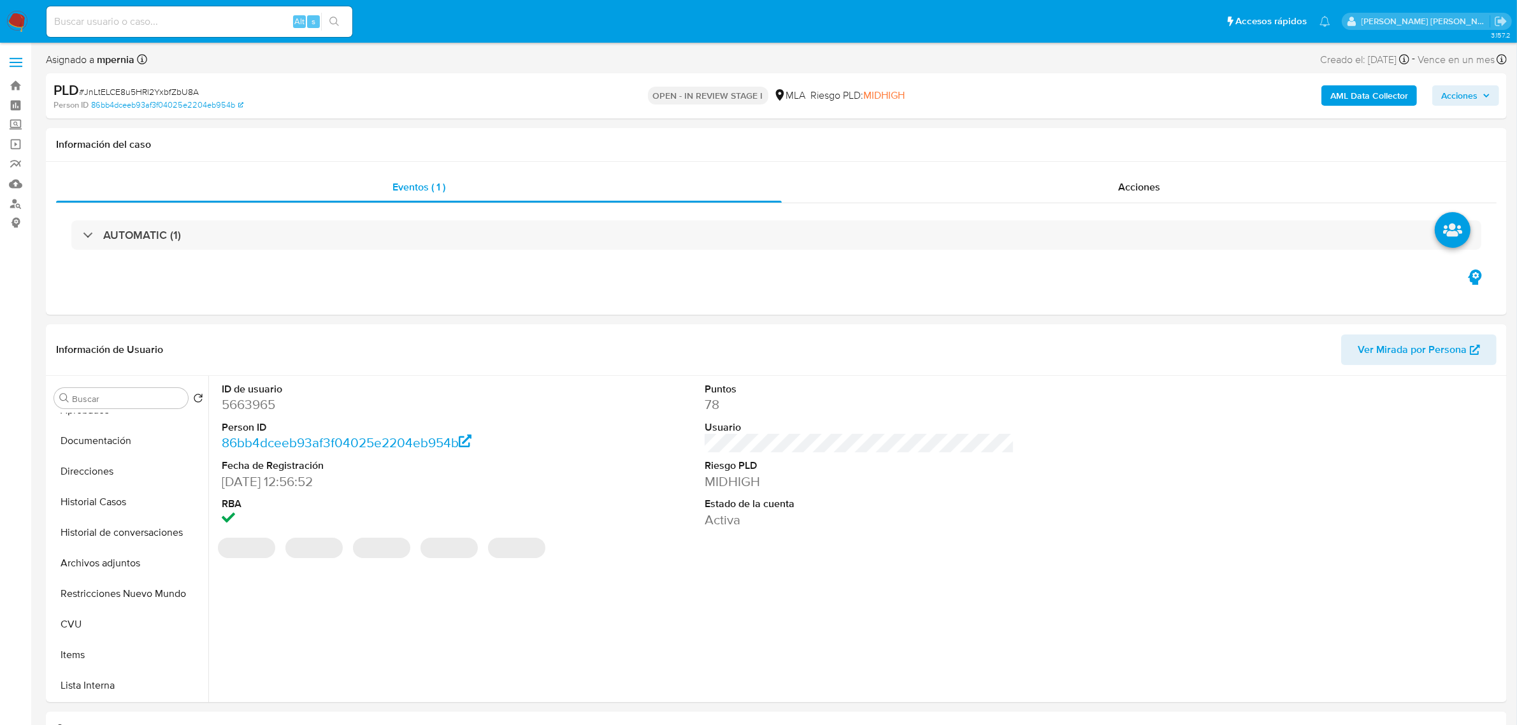
select select "10"
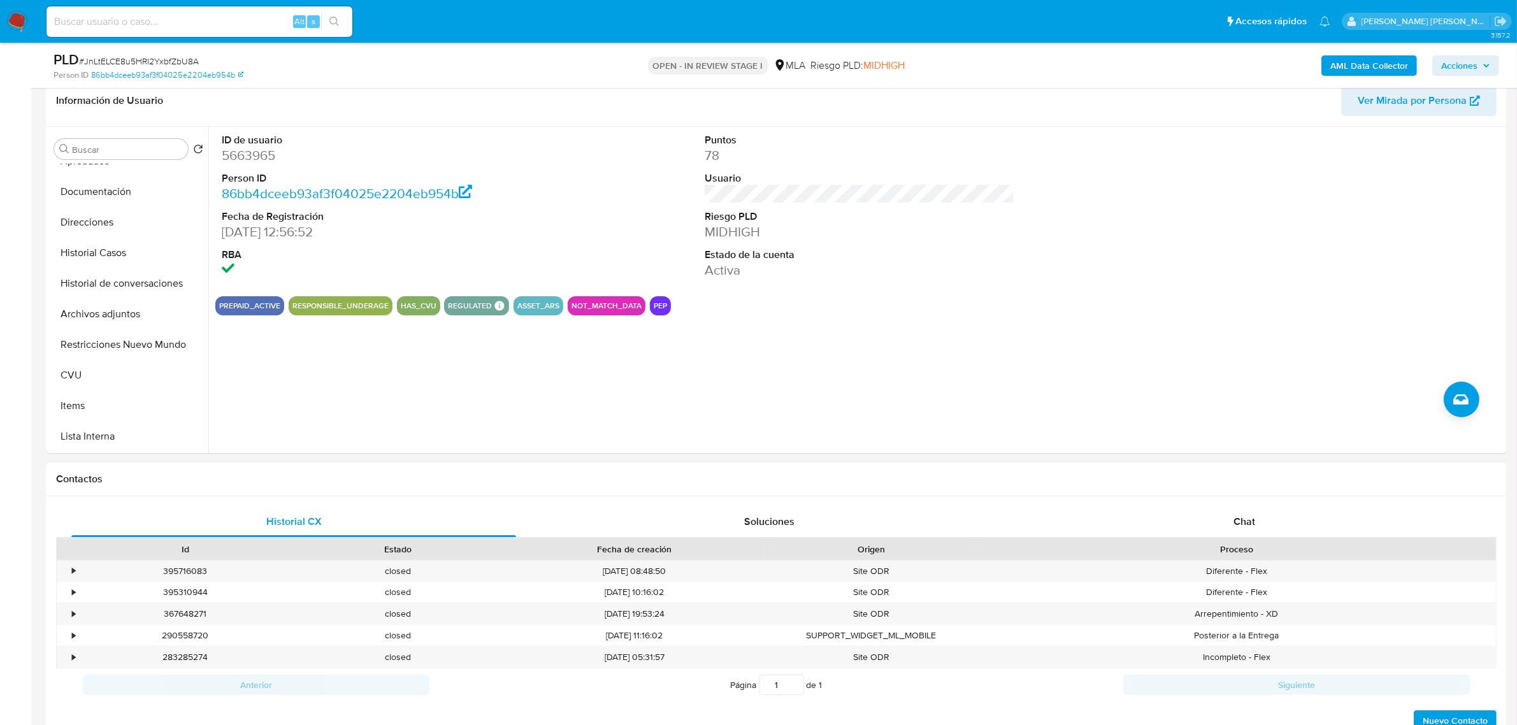
scroll to position [398, 0]
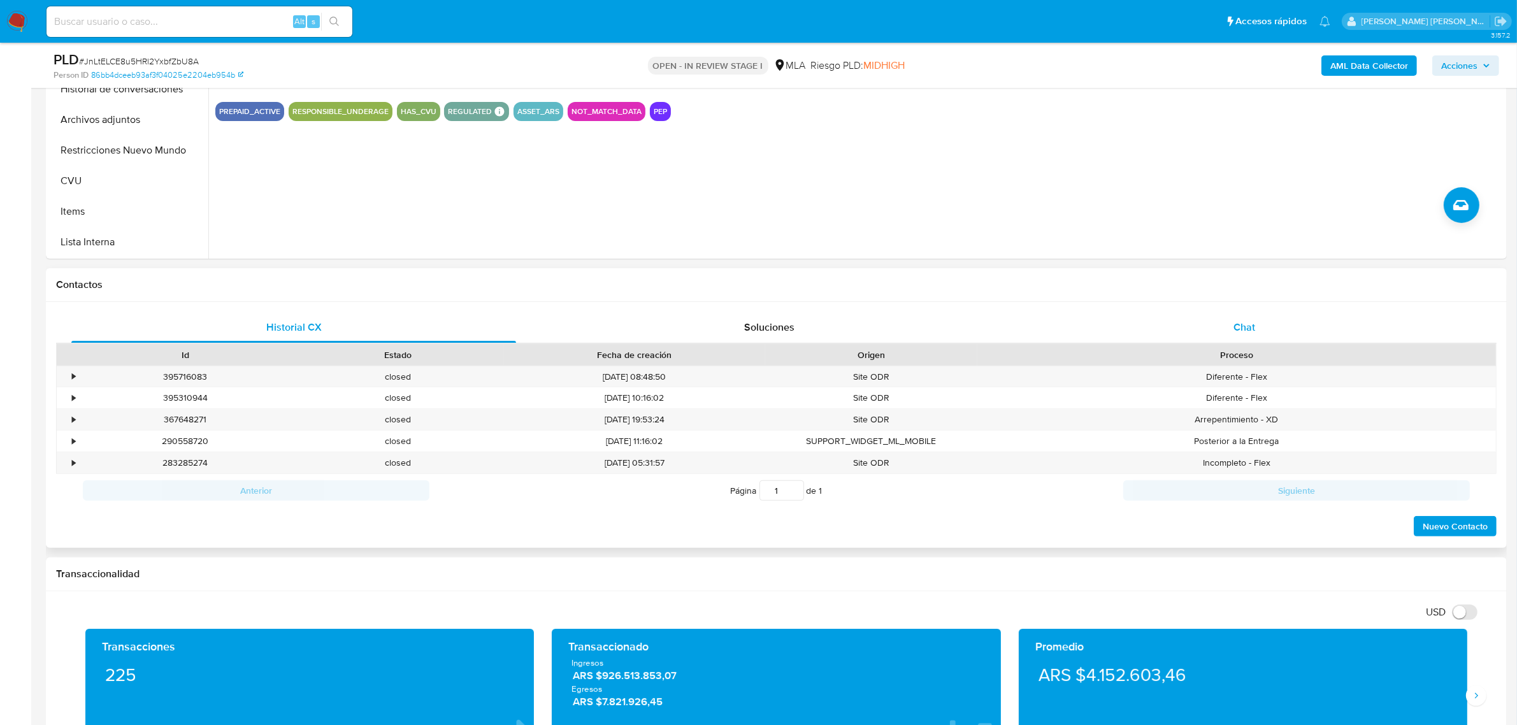
click at [1240, 327] on span "Chat" at bounding box center [1245, 327] width 22 height 15
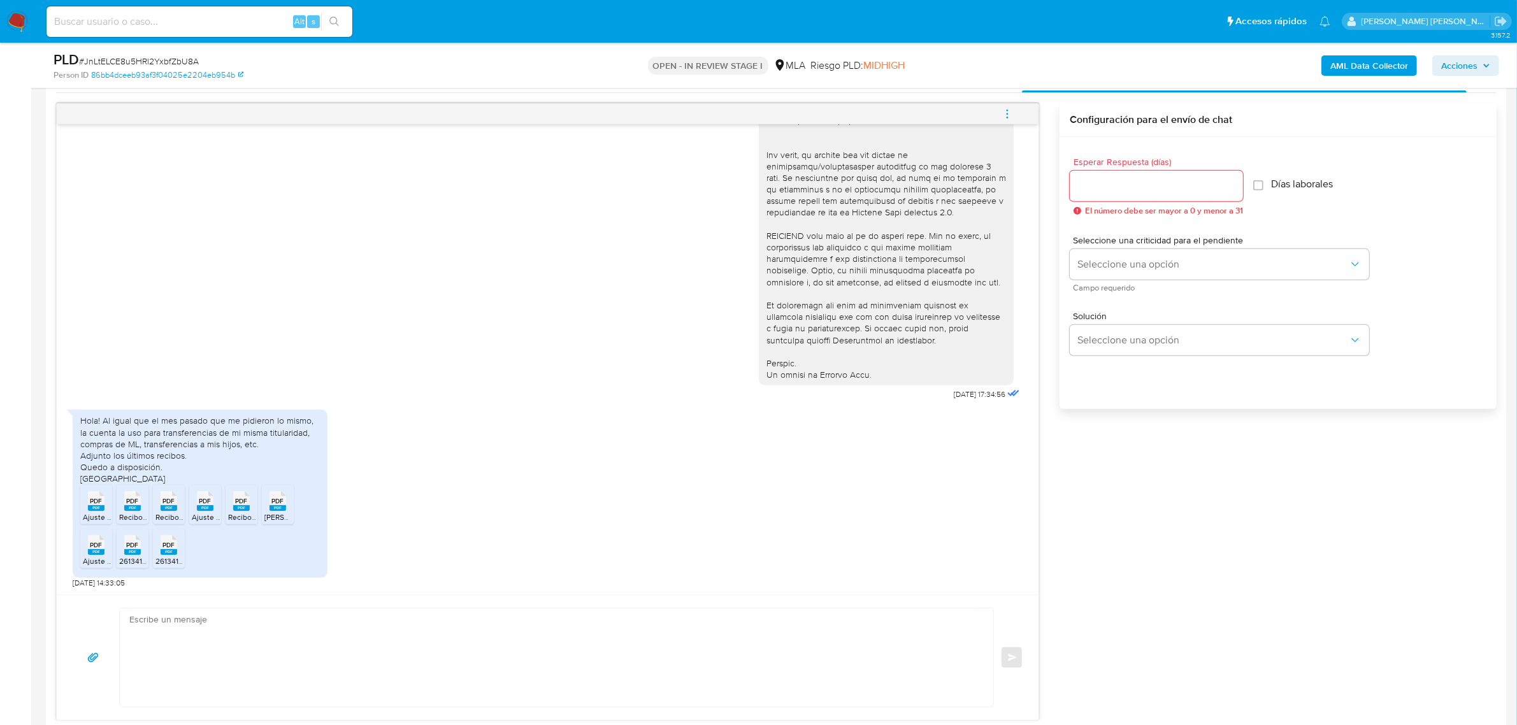
scroll to position [717, 0]
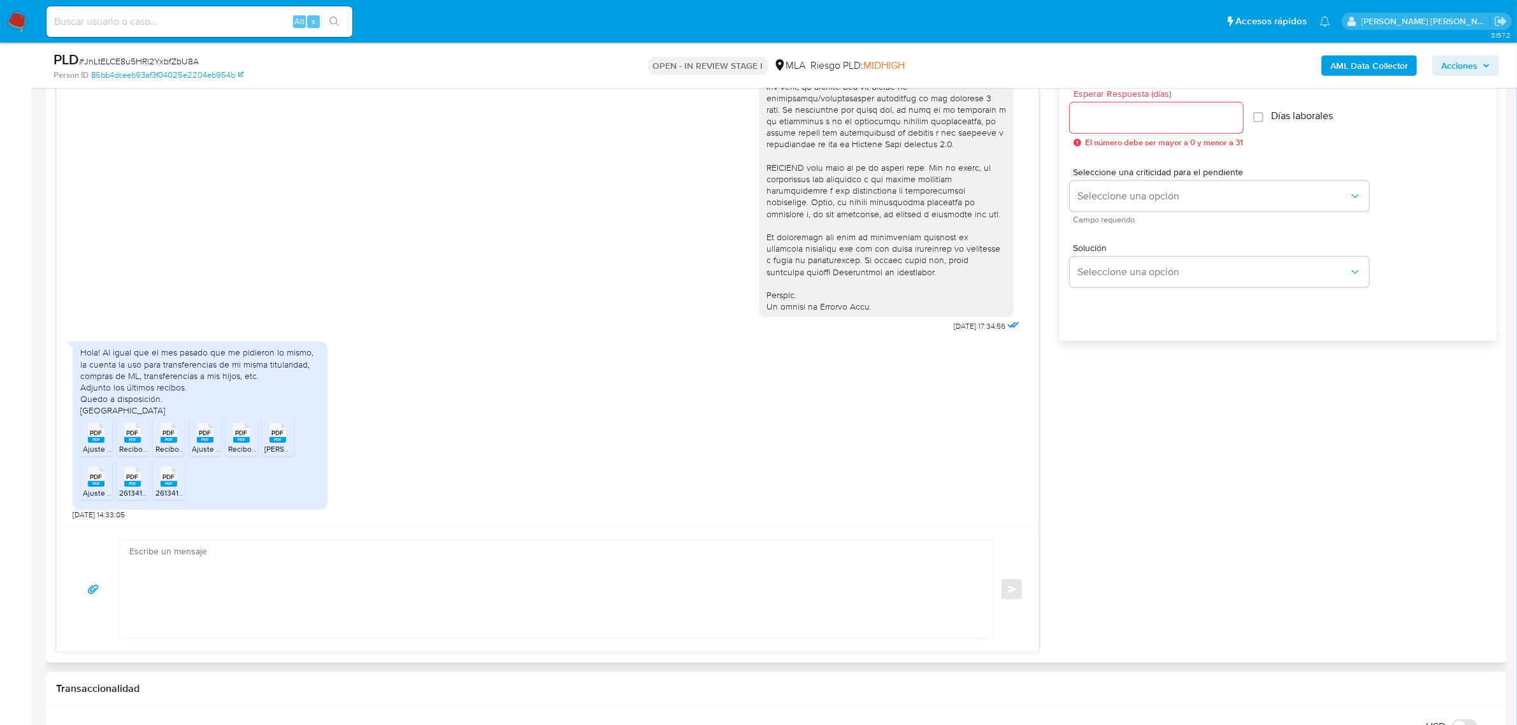
click at [90, 434] on span "PDF" at bounding box center [96, 433] width 12 height 8
click at [131, 441] on rect at bounding box center [132, 440] width 17 height 6
click at [170, 437] on span "PDF" at bounding box center [169, 433] width 12 height 8
click at [203, 435] on span "PDF" at bounding box center [205, 433] width 12 height 8
click at [239, 443] on rect at bounding box center [241, 440] width 17 height 6
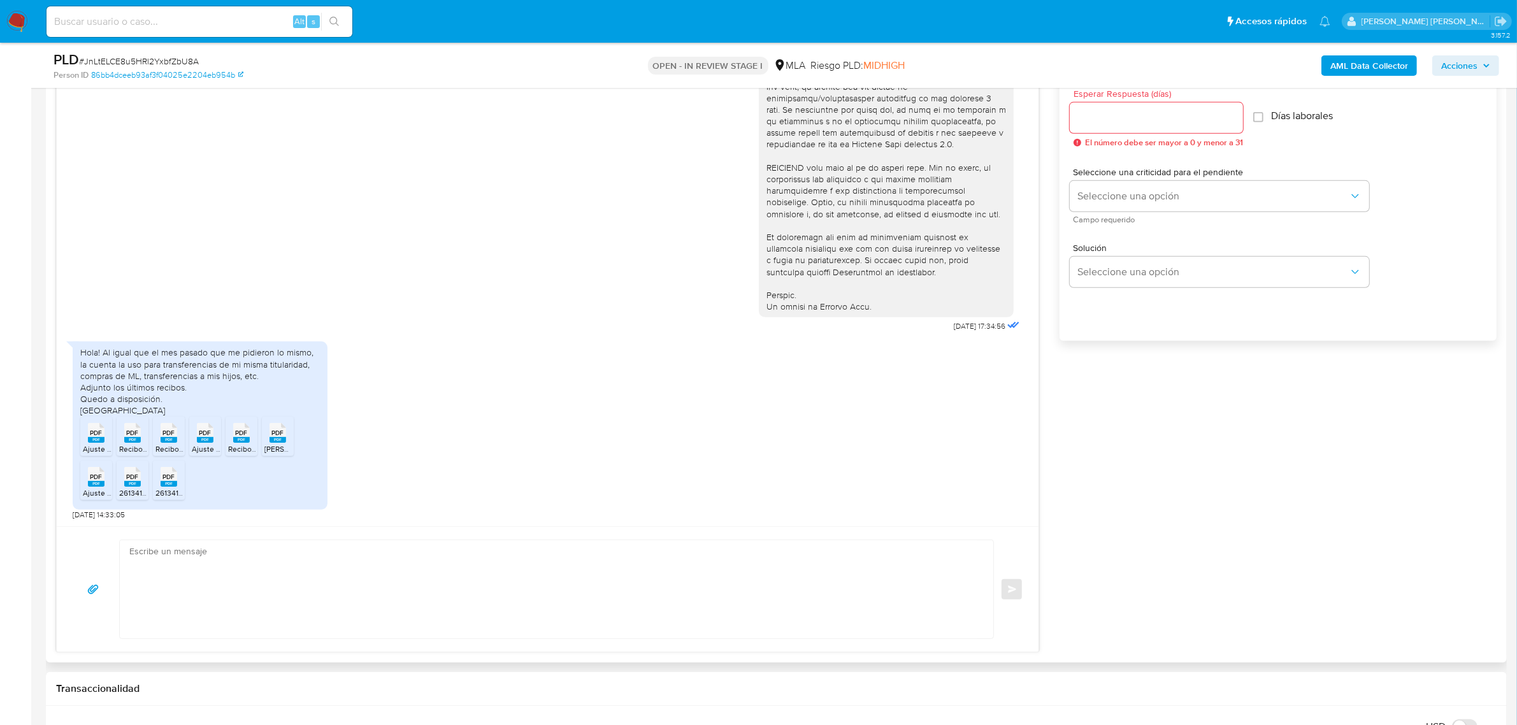
click at [280, 440] on rect at bounding box center [278, 440] width 17 height 6
click at [90, 485] on rect at bounding box center [96, 484] width 17 height 6
click at [131, 481] on span "PDF" at bounding box center [133, 477] width 12 height 8
click at [168, 480] on span "PDF" at bounding box center [169, 477] width 12 height 8
drag, startPoint x: 80, startPoint y: 365, endPoint x: 211, endPoint y: 390, distance: 133.0
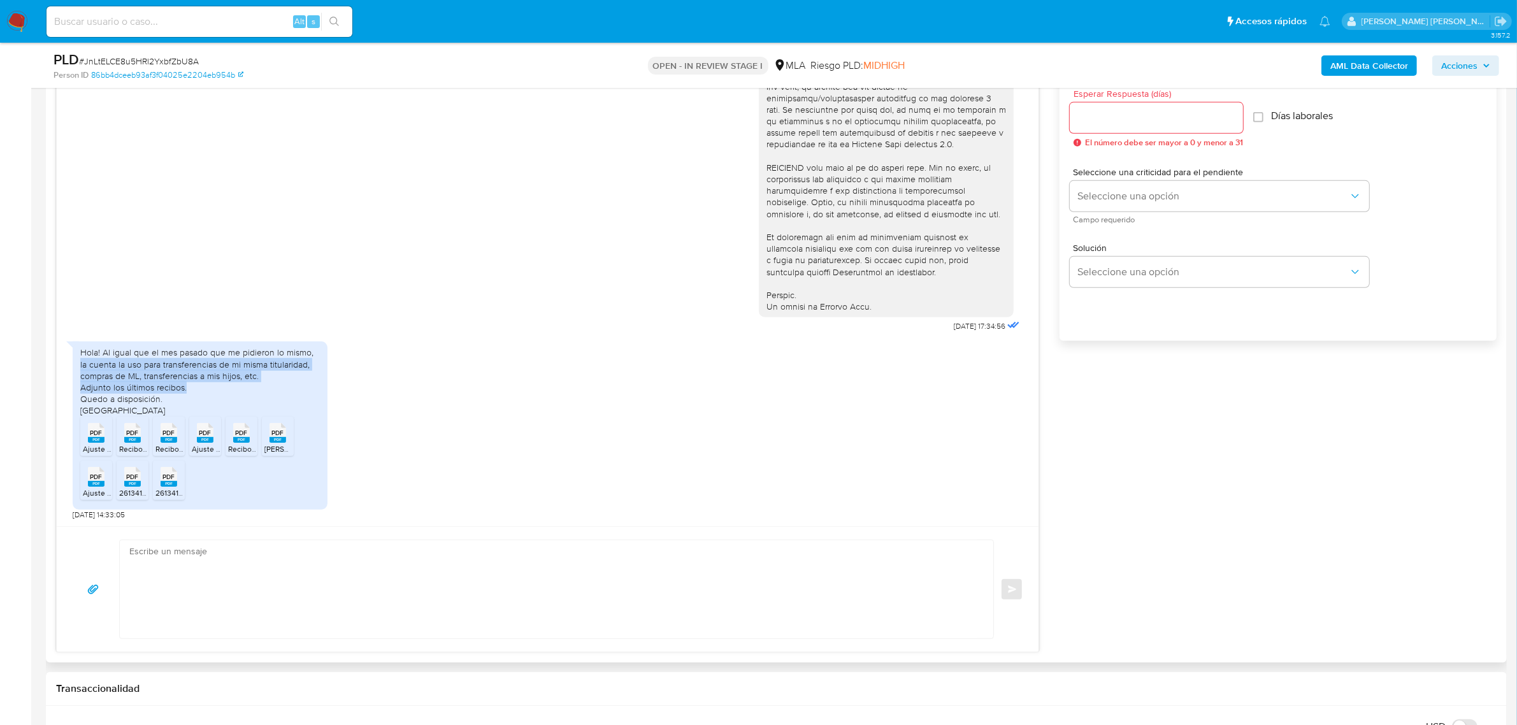
click at [211, 390] on div "Hola! Al igual que el mes pasado que me pidieron lo mismo, la cuenta la uso par…" at bounding box center [200, 381] width 240 height 69
copy div "la cuenta la uso para transferencias de mi misma titularidad, compras de ML, tr…"
